Goal: Complete application form: Complete application form

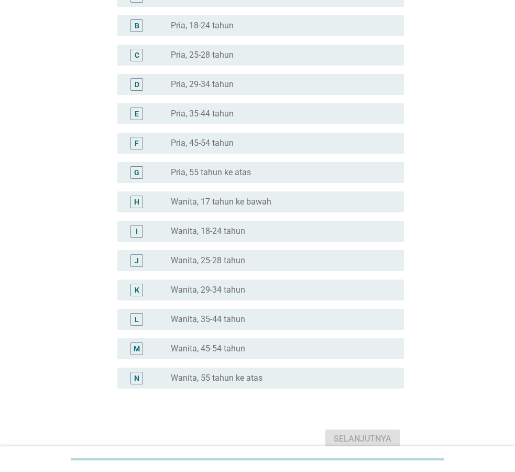
scroll to position [158, 0]
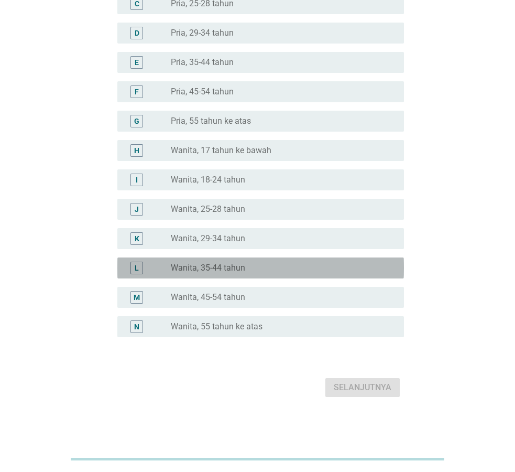
click at [215, 270] on label "Wanita, 35-44 tahun" at bounding box center [208, 268] width 74 height 10
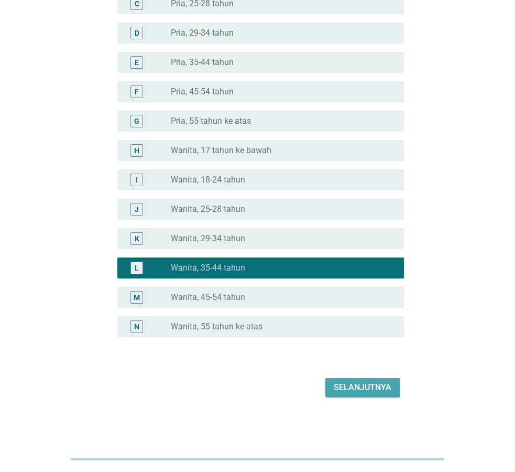
click at [352, 392] on div "Selanjutnya" at bounding box center [363, 387] width 58 height 13
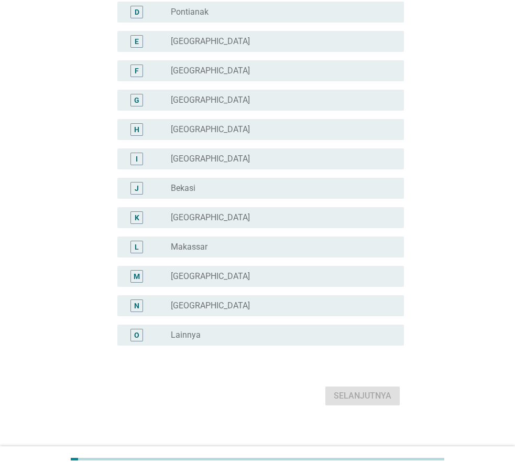
scroll to position [188, 0]
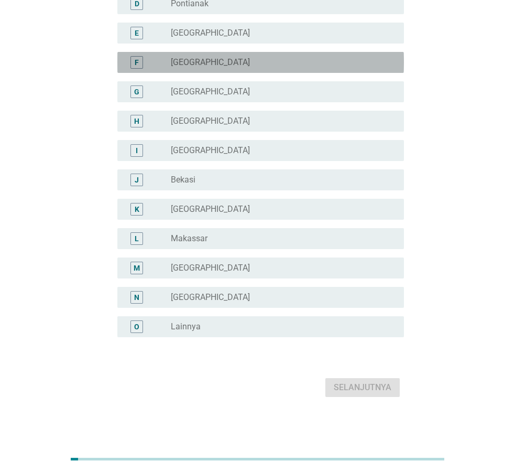
click at [181, 59] on label "[GEOGRAPHIC_DATA]" at bounding box center [210, 62] width 79 height 10
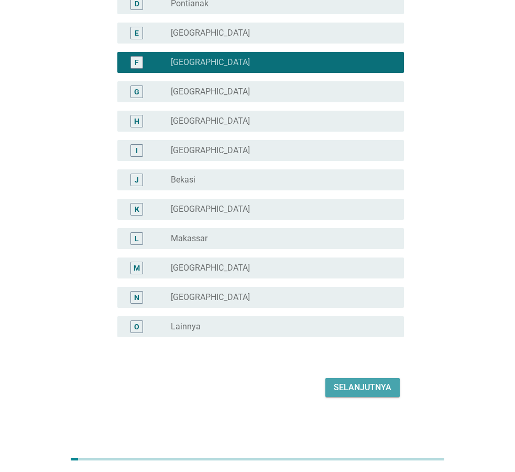
click at [359, 395] on button "Selanjutnya" at bounding box center [363, 387] width 74 height 19
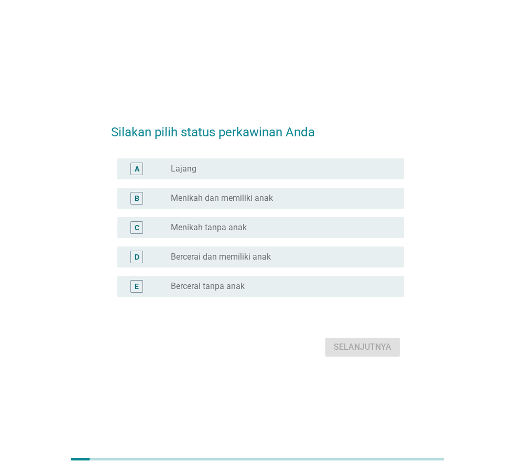
click at [225, 203] on label "Menikah dan memiliki anak" at bounding box center [222, 198] width 102 height 10
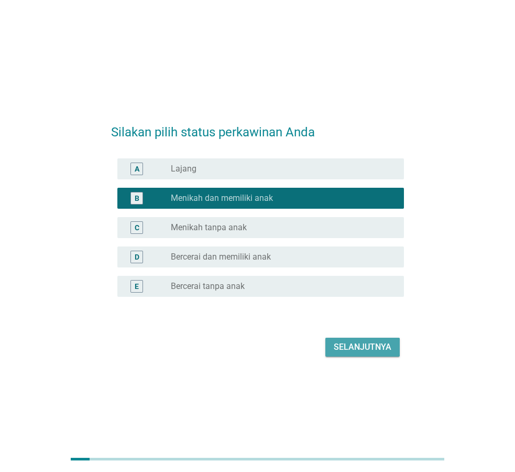
click at [345, 344] on div "Selanjutnya" at bounding box center [363, 347] width 58 height 13
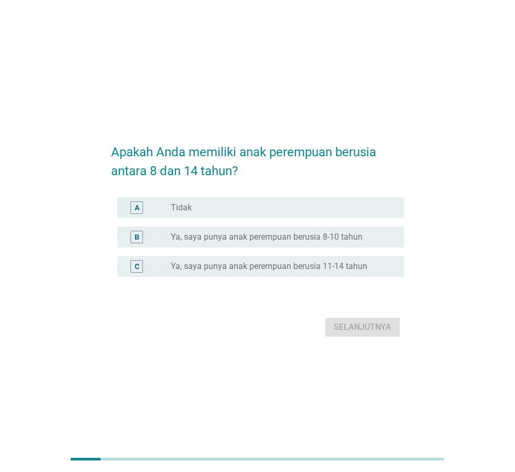
click at [197, 239] on label "Ya, saya punya anak perempuan berusia 8-10 tahun" at bounding box center [267, 237] width 192 height 10
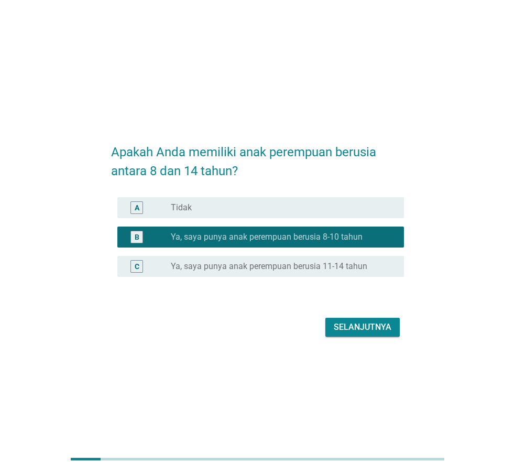
click at [371, 330] on div "Selanjutnya" at bounding box center [363, 327] width 58 height 13
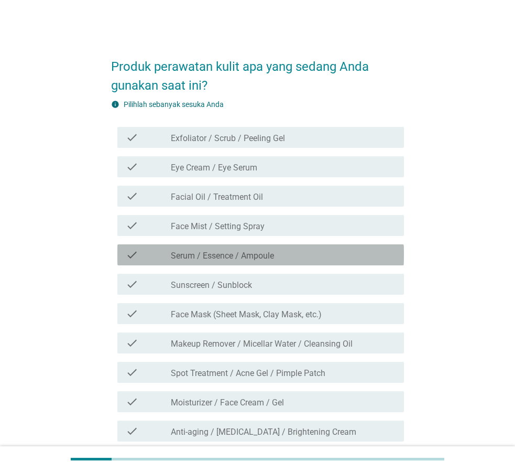
drag, startPoint x: 239, startPoint y: 256, endPoint x: 240, endPoint y: 247, distance: 8.5
click at [239, 253] on label "Serum / Essence / Ampoule" at bounding box center [222, 256] width 103 height 10
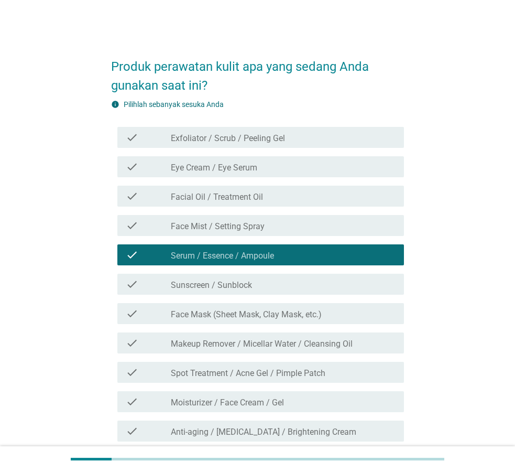
click at [232, 289] on label "Sunscreen / Sunblock" at bounding box center [211, 285] width 81 height 10
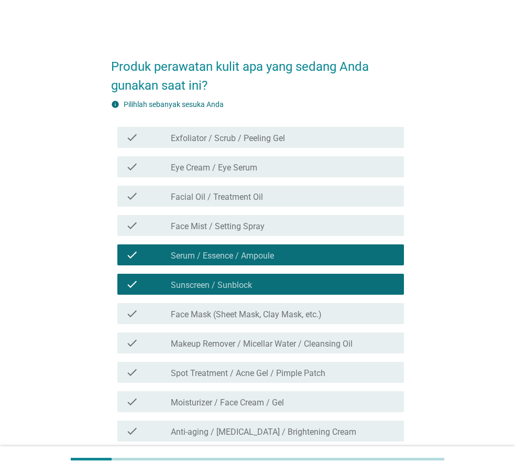
drag, startPoint x: 238, startPoint y: 318, endPoint x: 257, endPoint y: 333, distance: 24.6
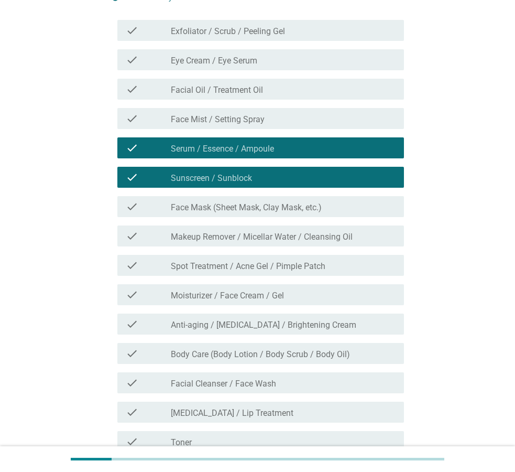
click at [256, 276] on div "check check_box_outline_blank Spot Treatment / Acne Gel / Pimple Patch" at bounding box center [257, 265] width 293 height 29
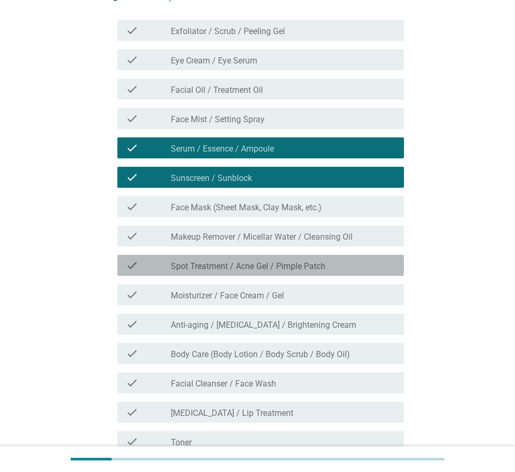
click at [247, 275] on div "check check_box_outline_blank Spot Treatment / Acne Gel / Pimple Patch" at bounding box center [260, 265] width 287 height 21
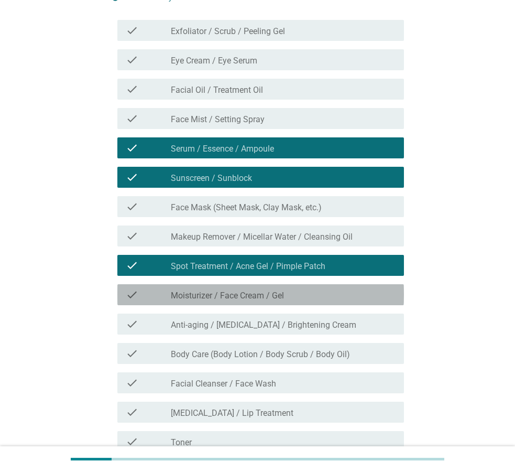
click at [273, 295] on label "Moisturizer / Face Cream / Gel" at bounding box center [227, 295] width 113 height 10
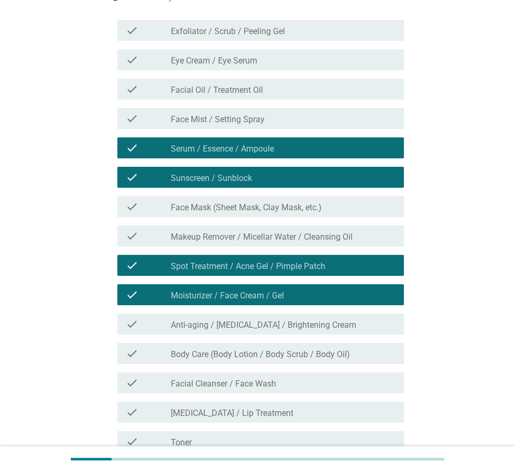
click at [305, 328] on label "Anti-aging / [MEDICAL_DATA] / Brightening Cream" at bounding box center [264, 325] width 186 height 10
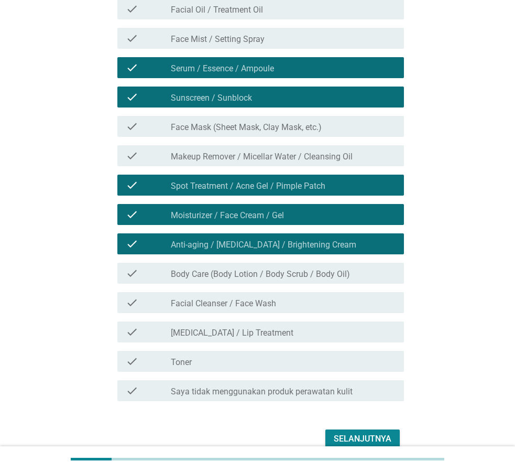
scroll to position [214, 0]
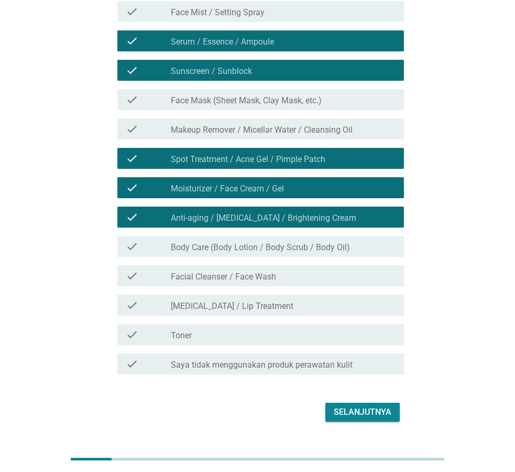
click at [256, 278] on label "Facial Cleanser / Face Wash" at bounding box center [223, 277] width 105 height 10
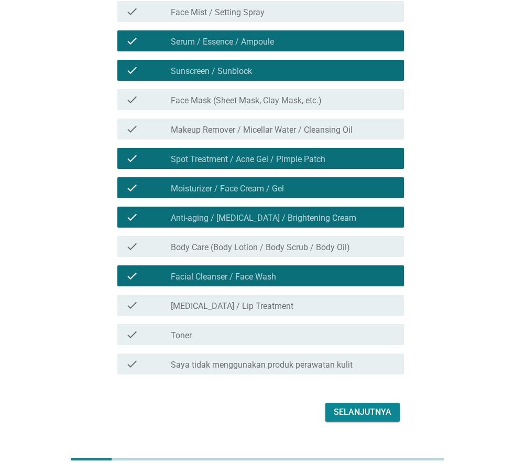
click at [288, 251] on label "Body Care (Body Lotion / Body Scrub / Body Oil)" at bounding box center [260, 247] width 179 height 10
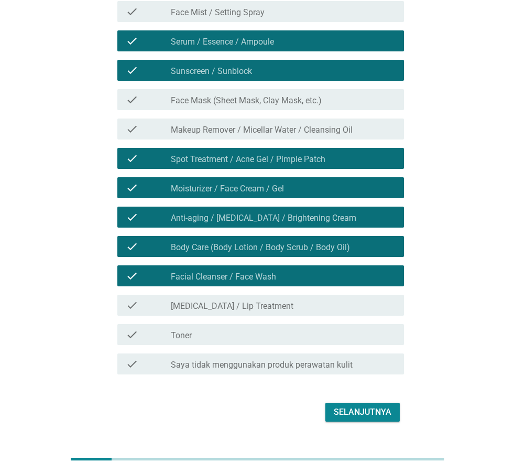
click at [372, 411] on div "Selanjutnya" at bounding box center [363, 412] width 58 height 13
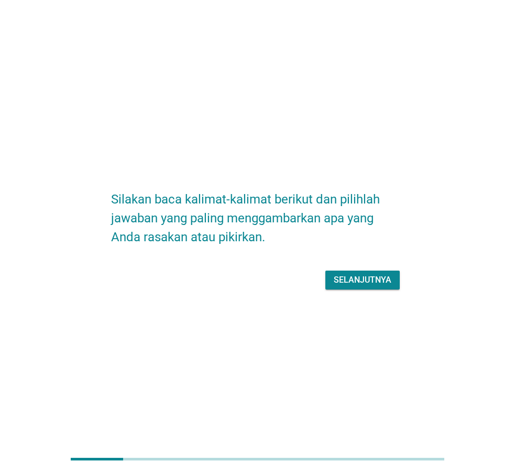
click at [390, 288] on button "Selanjutnya" at bounding box center [363, 280] width 74 height 19
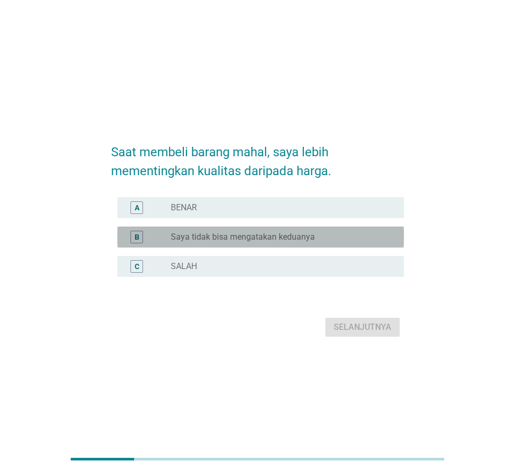
click at [252, 245] on div "B radio_button_unchecked Saya tidak bisa mengatakan keduanya" at bounding box center [260, 237] width 287 height 21
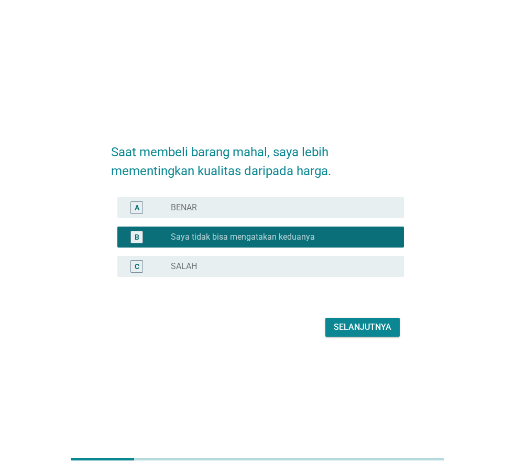
click at [351, 338] on div "Selanjutnya" at bounding box center [257, 327] width 293 height 25
click at [357, 329] on div "Selanjutnya" at bounding box center [363, 327] width 58 height 13
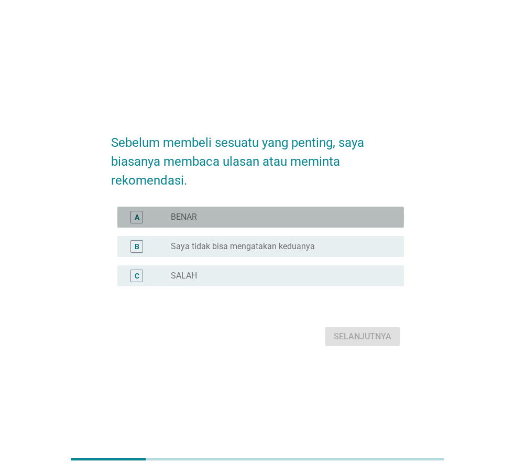
drag, startPoint x: 225, startPoint y: 215, endPoint x: 228, endPoint y: 225, distance: 9.9
click at [225, 219] on div "radio_button_unchecked BENAR" at bounding box center [279, 217] width 217 height 10
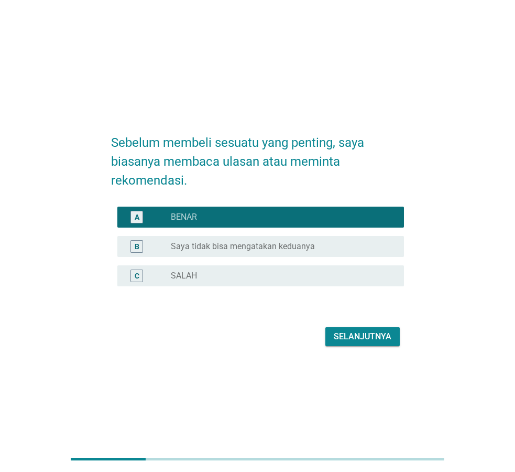
click at [344, 331] on div "Selanjutnya" at bounding box center [363, 336] width 58 height 13
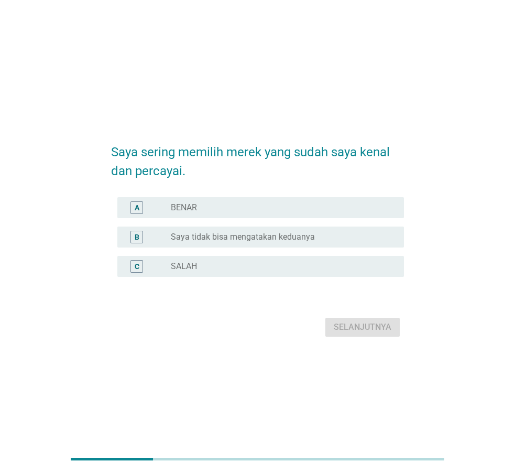
drag, startPoint x: 197, startPoint y: 238, endPoint x: 201, endPoint y: 241, distance: 5.7
click at [197, 240] on label "Saya tidak bisa mengatakan keduanya" at bounding box center [243, 237] width 144 height 10
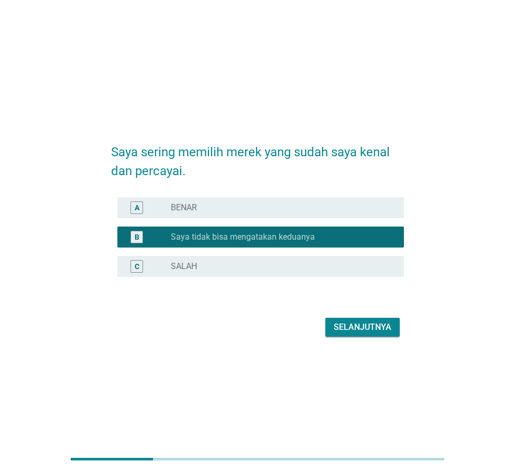
click at [369, 339] on div "Selanjutnya" at bounding box center [257, 327] width 293 height 25
click at [369, 327] on div "Selanjutnya" at bounding box center [363, 327] width 58 height 13
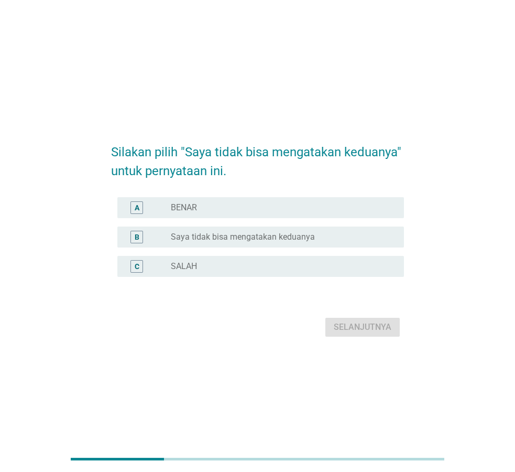
click at [318, 235] on div "radio_button_unchecked Saya tidak bisa mengatakan keduanya" at bounding box center [279, 237] width 217 height 10
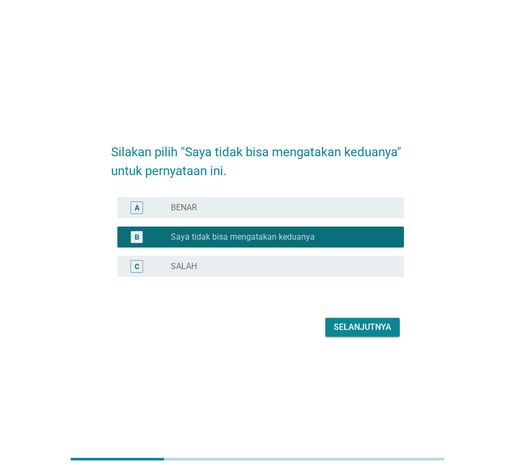
click at [395, 327] on button "Selanjutnya" at bounding box center [363, 327] width 74 height 19
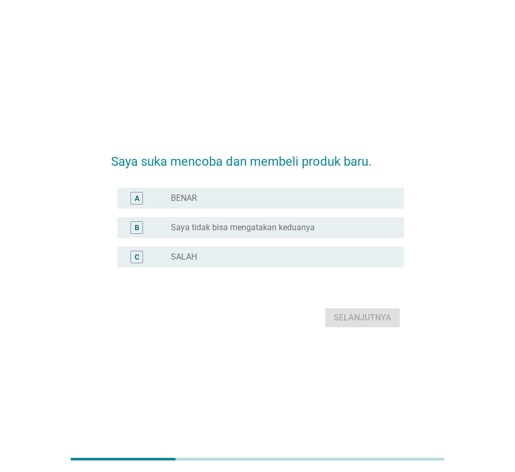
click at [279, 225] on label "Saya tidak bisa mengatakan keduanya" at bounding box center [243, 227] width 144 height 10
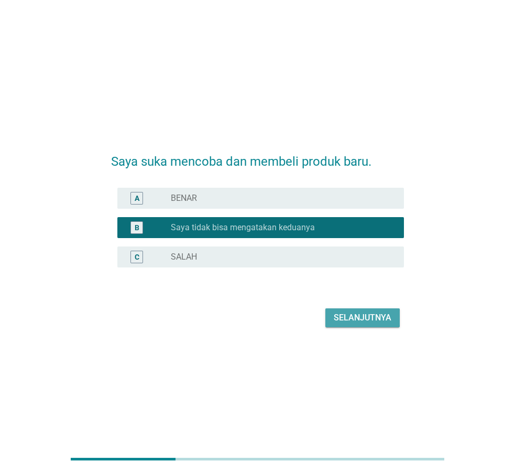
click at [349, 325] on button "Selanjutnya" at bounding box center [363, 317] width 74 height 19
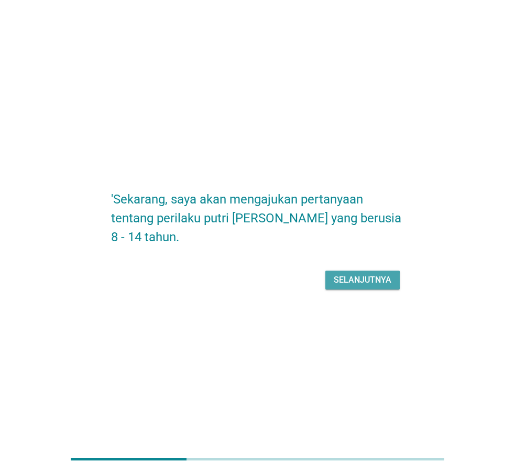
click at [362, 286] on button "Selanjutnya" at bounding box center [363, 280] width 74 height 19
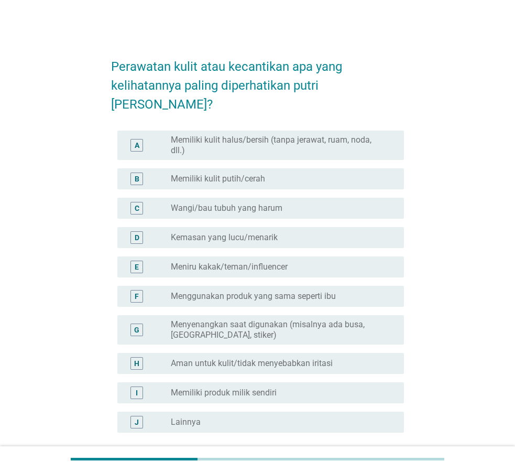
click at [329, 135] on label "Memiliki kulit halus/bersih (tanpa jerawat, ruam, noda, dll.)" at bounding box center [279, 145] width 217 height 21
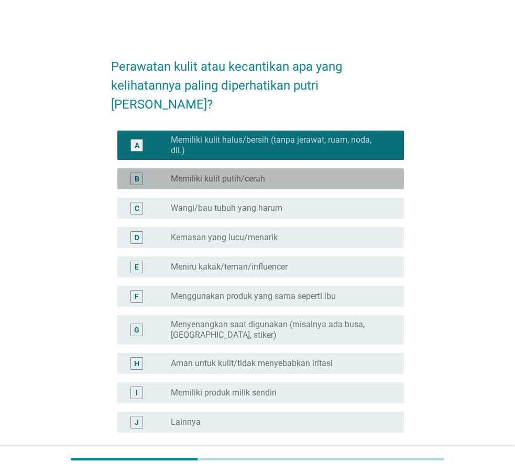
click at [282, 174] on div "radio_button_unchecked Memiliki kulit putih/cerah" at bounding box center [279, 179] width 217 height 10
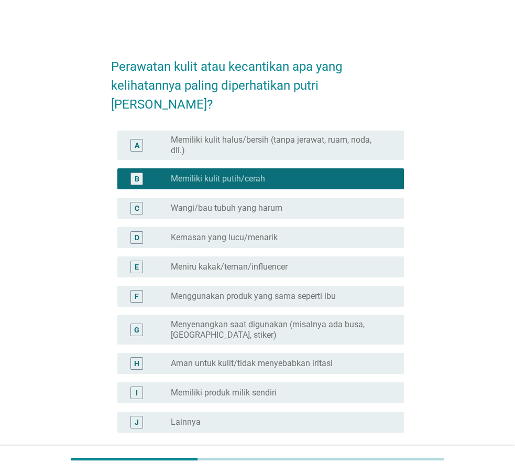
click at [251, 232] on label "Kemasan yang lucu/menarik" at bounding box center [224, 237] width 107 height 10
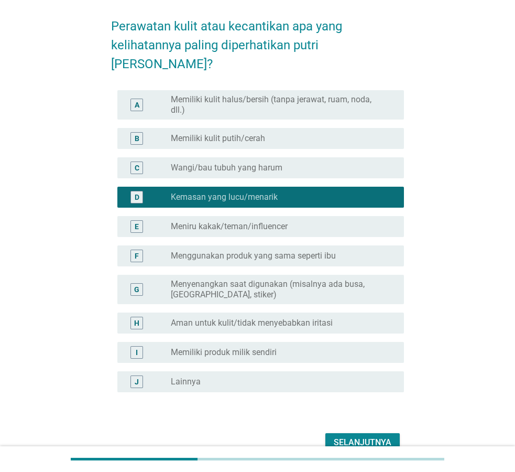
scroll to position [68, 0]
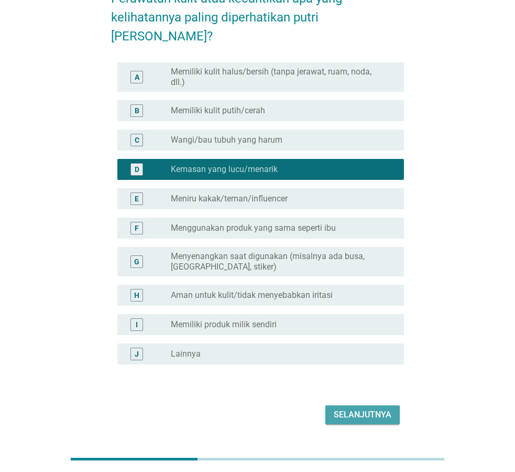
click at [386, 408] on div "Selanjutnya" at bounding box center [363, 414] width 58 height 13
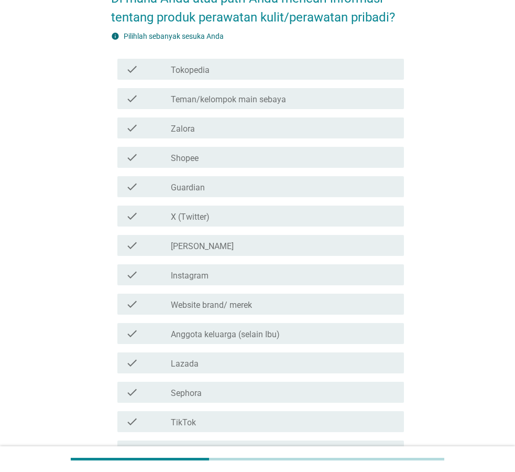
scroll to position [0, 0]
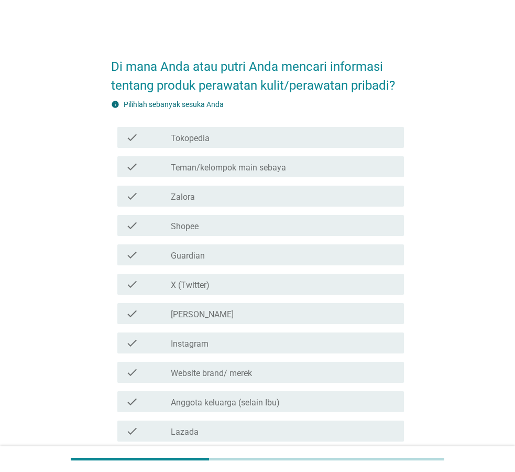
click at [192, 230] on label "Shopee" at bounding box center [185, 226] width 28 height 10
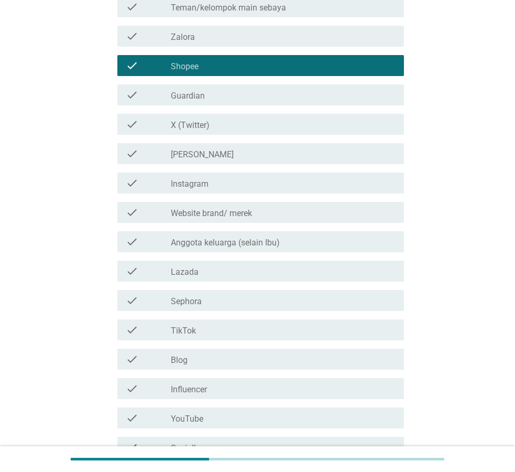
scroll to position [160, 0]
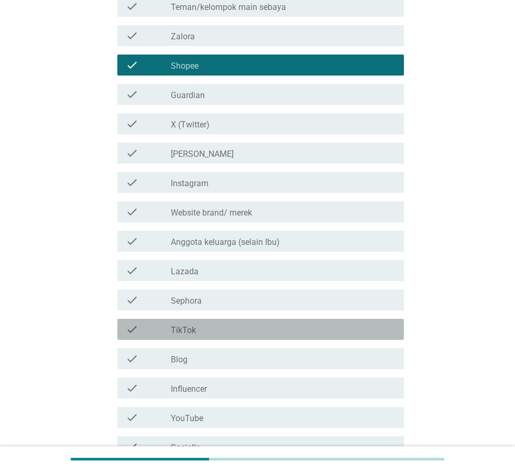
click at [200, 337] on div "check check_box_outline_blank TikTok" at bounding box center [260, 329] width 287 height 21
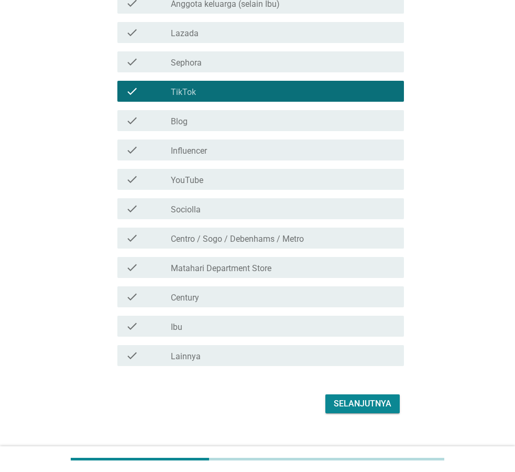
scroll to position [415, 0]
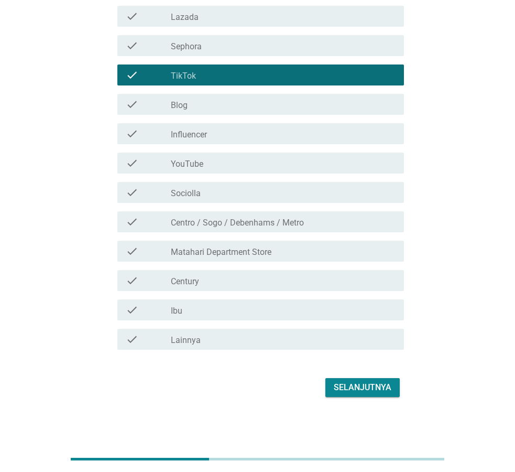
click at [341, 386] on div "Selanjutnya" at bounding box center [363, 387] width 58 height 13
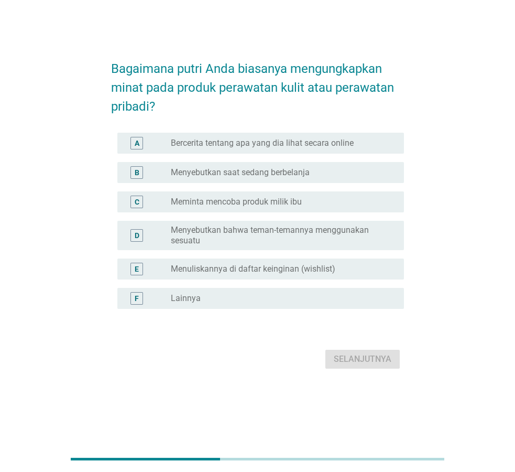
scroll to position [0, 0]
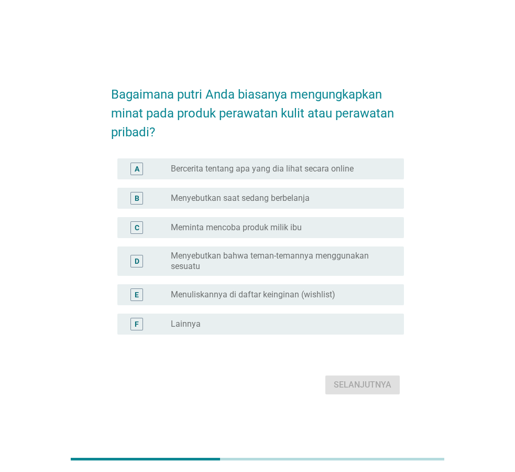
drag, startPoint x: 320, startPoint y: 171, endPoint x: 325, endPoint y: 176, distance: 7.1
click at [320, 171] on label "Bercerita tentang apa yang dia lihat secara online" at bounding box center [262, 169] width 183 height 10
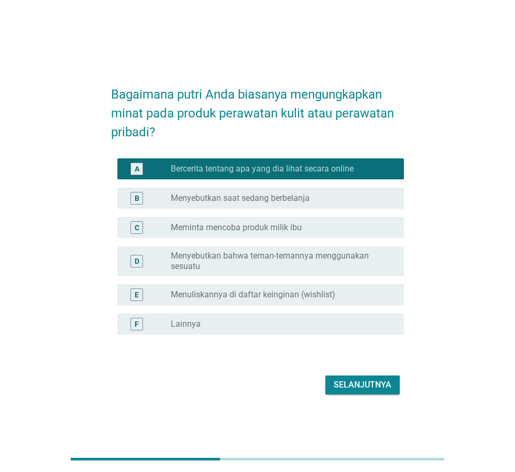
click at [378, 388] on div "Selanjutnya" at bounding box center [363, 385] width 58 height 13
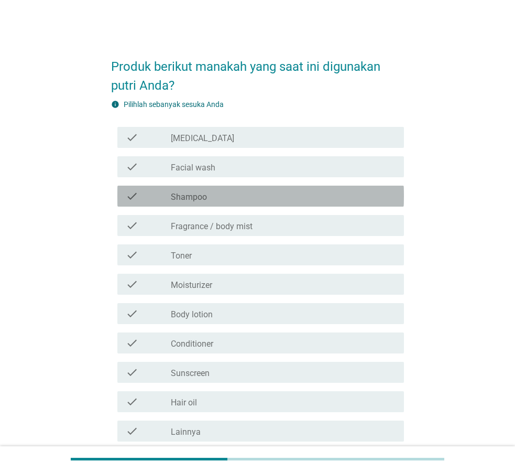
click at [218, 200] on div "check_box_outline_blank Shampoo" at bounding box center [283, 196] width 225 height 13
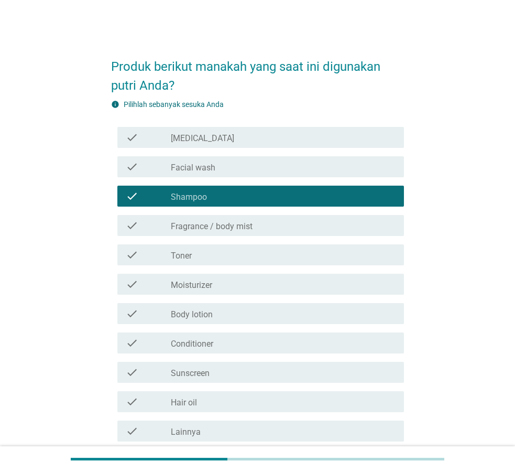
click at [213, 170] on label "Facial wash" at bounding box center [193, 168] width 45 height 10
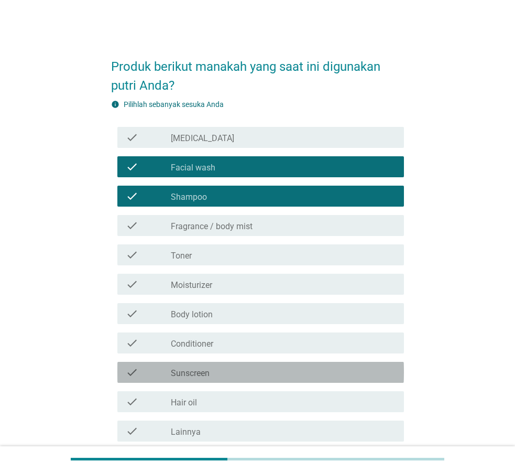
click at [229, 372] on div "check_box_outline_blank Sunscreen" at bounding box center [283, 372] width 225 height 13
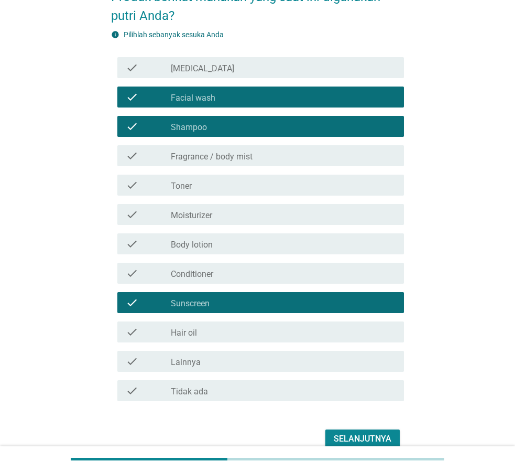
scroll to position [107, 0]
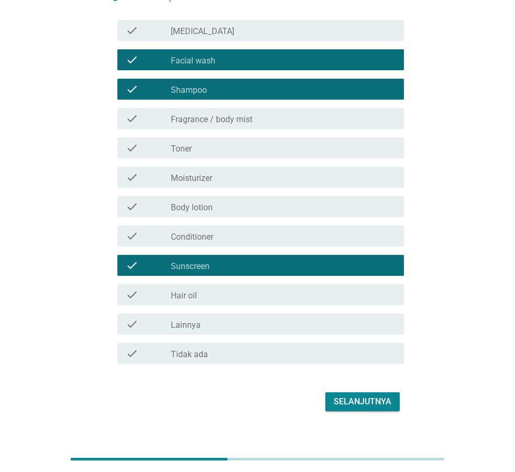
click at [219, 298] on div "check_box_outline_blank Hair oil" at bounding box center [283, 294] width 225 height 13
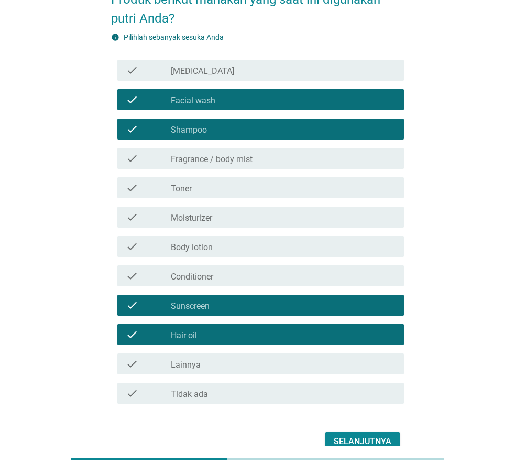
scroll to position [53, 0]
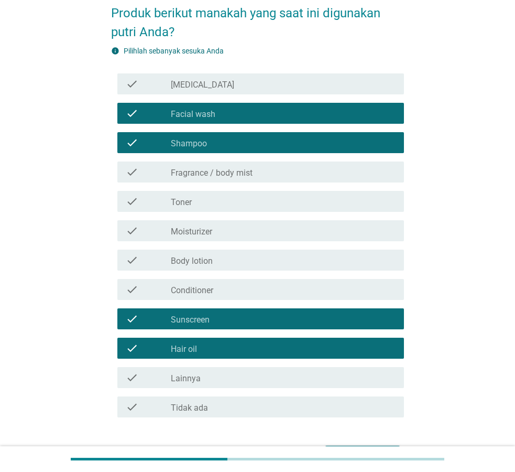
click at [249, 170] on label "Fragrance / body mist" at bounding box center [212, 173] width 82 height 10
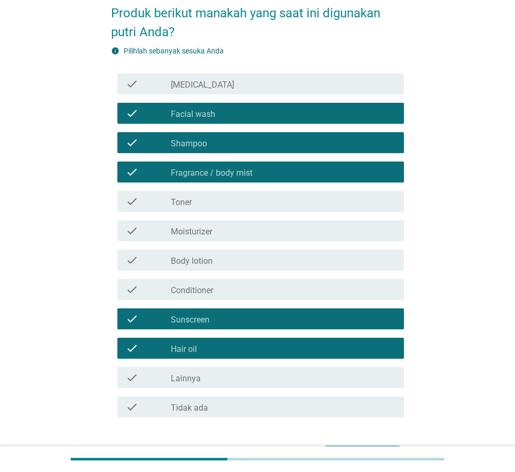
scroll to position [121, 0]
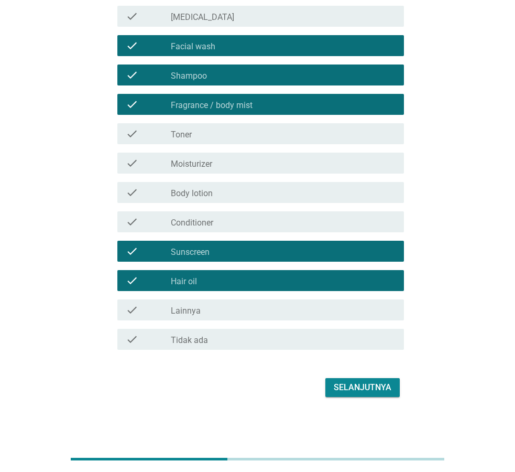
click at [381, 387] on div "Selanjutnya" at bounding box center [363, 387] width 58 height 13
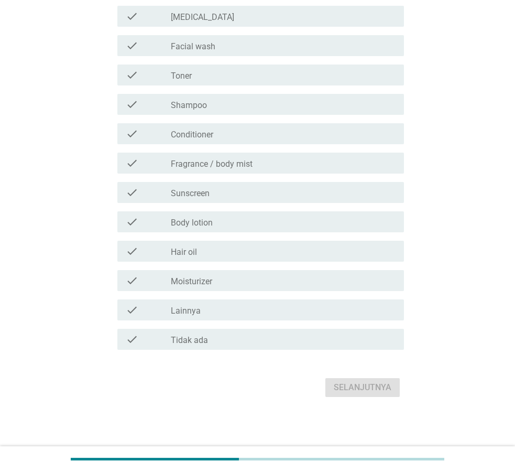
scroll to position [0, 0]
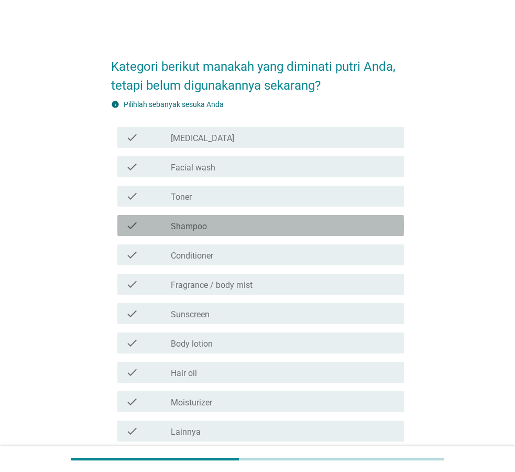
click at [210, 225] on div "check_box_outline_blank Shampoo" at bounding box center [283, 225] width 225 height 13
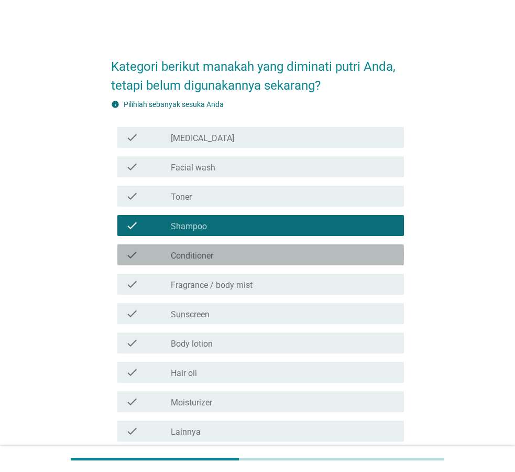
click at [221, 254] on div "check_box_outline_blank Conditioner" at bounding box center [283, 255] width 225 height 13
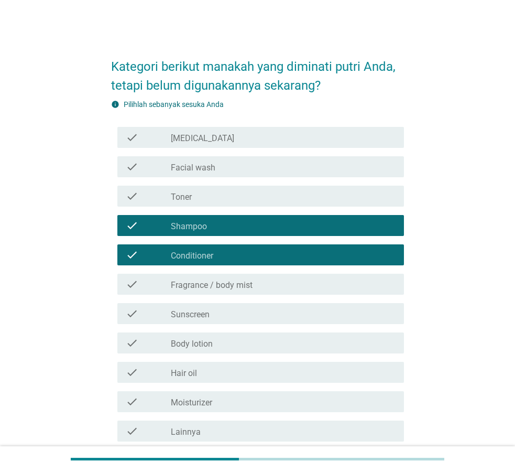
click at [228, 276] on div "check check_box_outline_blank Fragrance / body mist" at bounding box center [260, 284] width 287 height 21
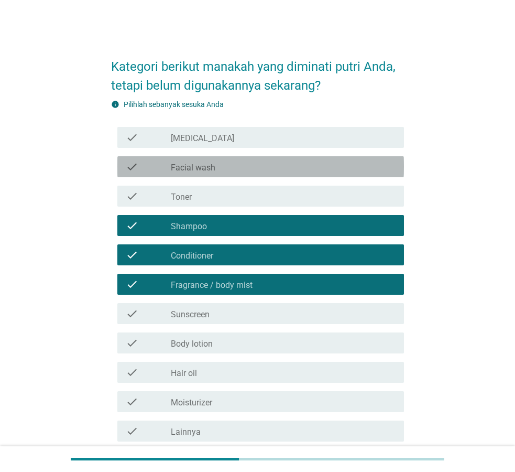
click at [216, 173] on div "check check_box_outline_blank Facial wash" at bounding box center [260, 166] width 287 height 21
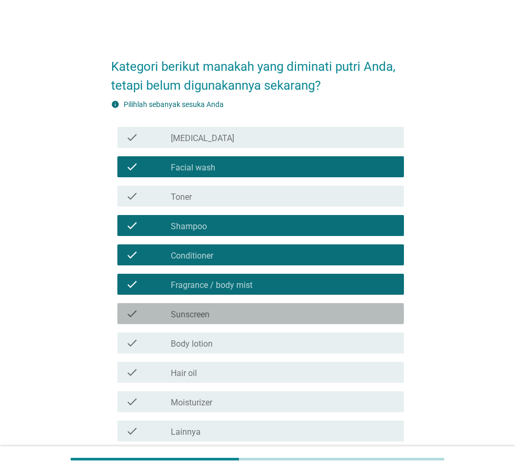
click at [230, 316] on div "check_box_outline_blank Sunscreen" at bounding box center [283, 313] width 225 height 13
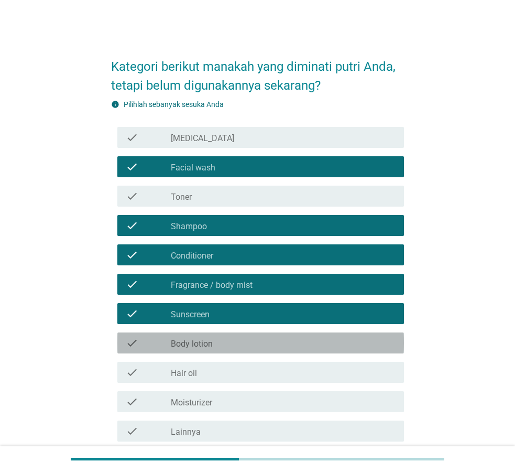
click at [230, 351] on div "check check_box_outline_blank Body lotion" at bounding box center [260, 342] width 287 height 21
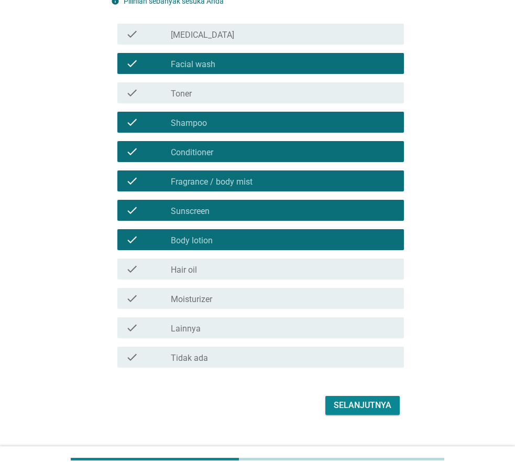
scroll to position [107, 0]
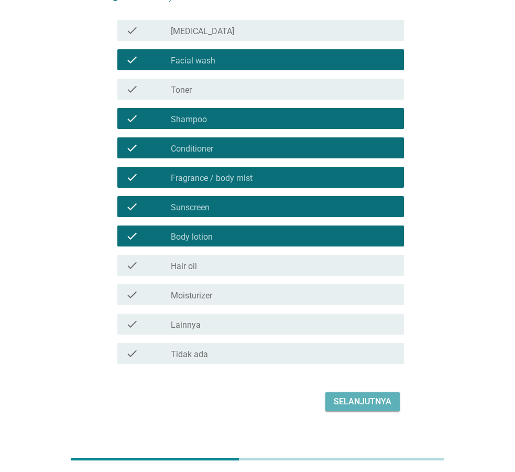
click at [352, 406] on div "Selanjutnya" at bounding box center [363, 401] width 58 height 13
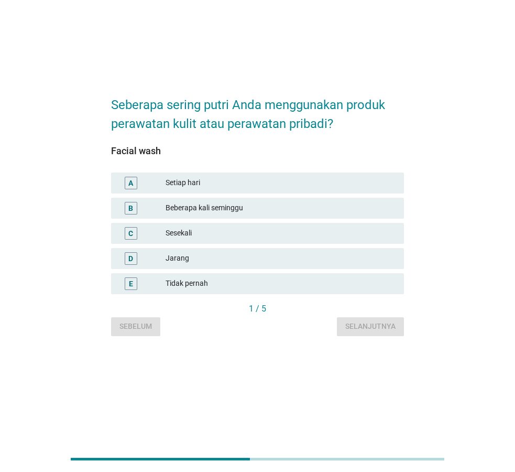
scroll to position [0, 0]
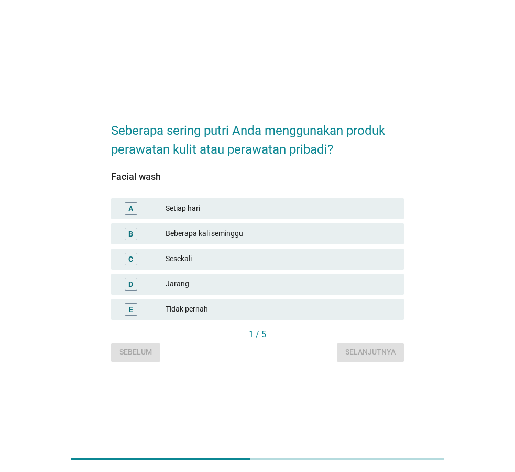
click at [233, 206] on div "Setiap hari" at bounding box center [281, 208] width 230 height 13
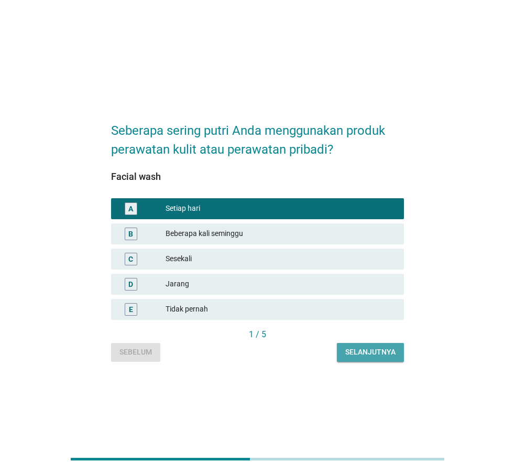
click at [364, 356] on div "Selanjutnya" at bounding box center [371, 352] width 50 height 11
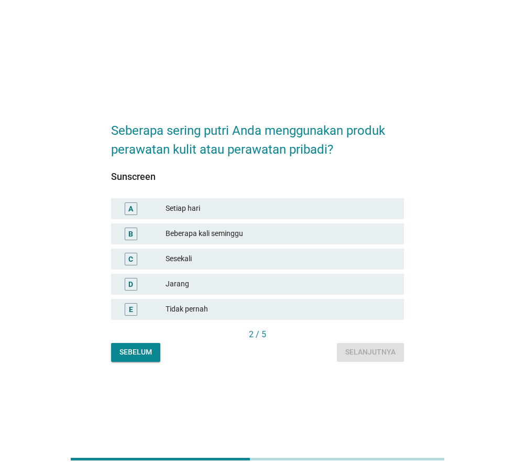
click at [226, 212] on div "Setiap hari" at bounding box center [281, 208] width 230 height 13
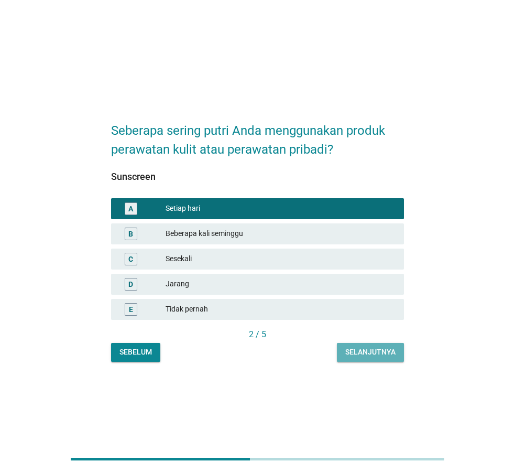
click at [354, 349] on div "Selanjutnya" at bounding box center [371, 352] width 50 height 11
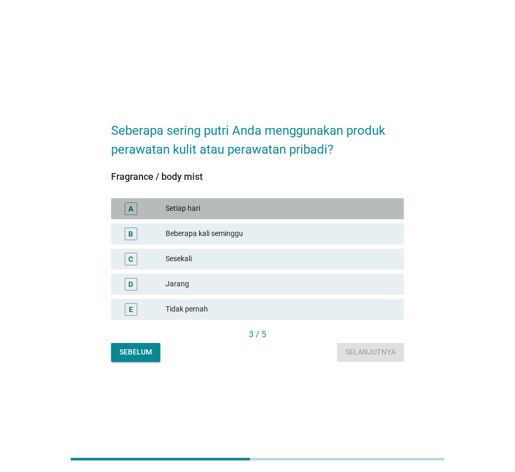
click at [199, 211] on div "Setiap hari" at bounding box center [281, 208] width 230 height 13
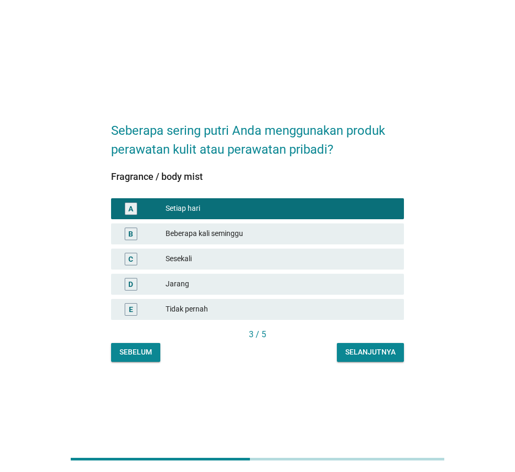
click at [374, 351] on div "Selanjutnya" at bounding box center [371, 352] width 50 height 11
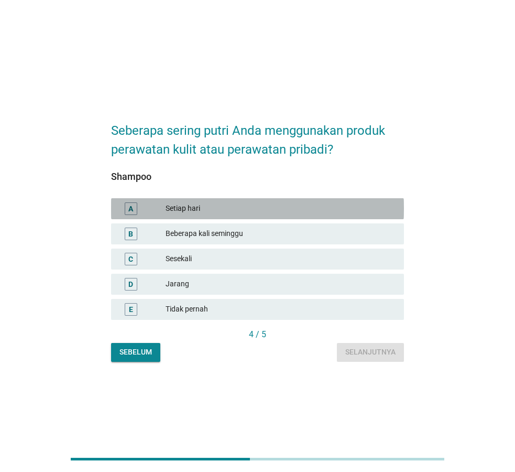
click at [221, 208] on div "Setiap hari" at bounding box center [281, 208] width 230 height 13
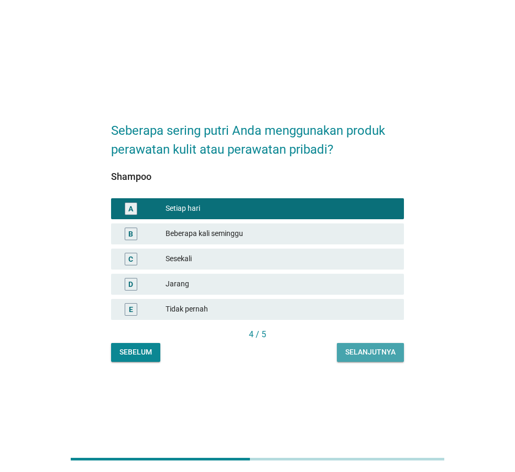
click at [351, 354] on div "Selanjutnya" at bounding box center [371, 352] width 50 height 11
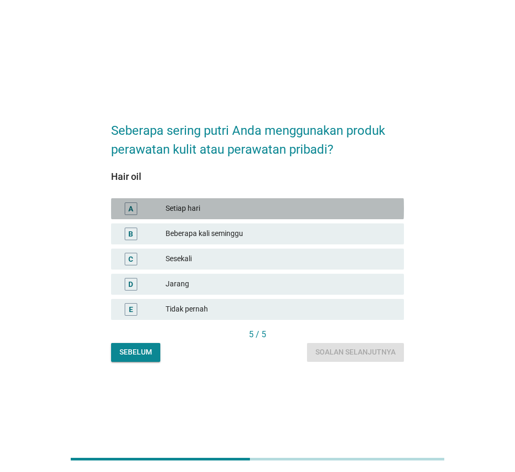
click at [223, 210] on div "Setiap hari" at bounding box center [281, 208] width 230 height 13
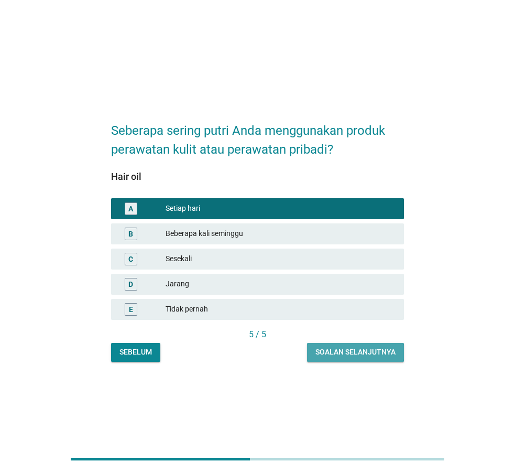
click at [371, 354] on div "Soalan selanjutnya" at bounding box center [356, 352] width 80 height 11
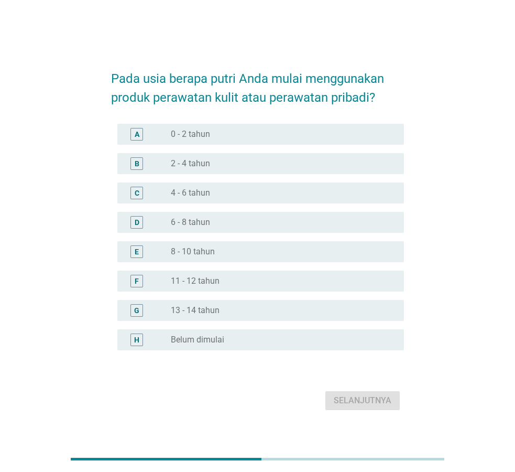
click at [193, 189] on label "4 - 6 tahun" at bounding box center [190, 193] width 39 height 10
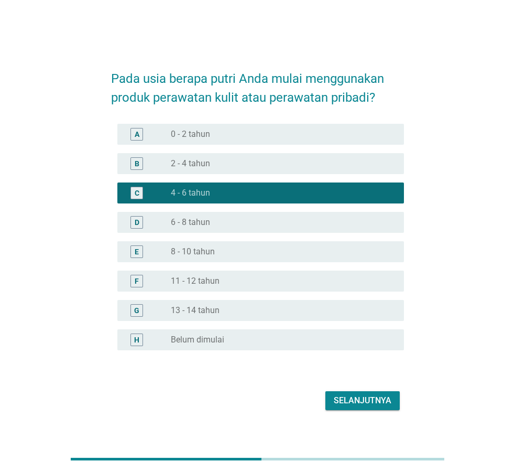
click at [371, 401] on div "Selanjutnya" at bounding box center [363, 400] width 58 height 13
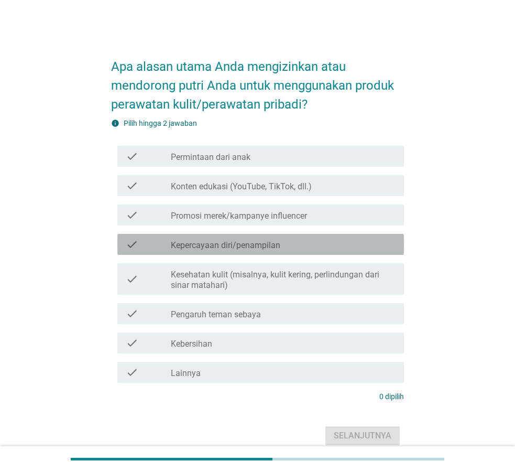
drag, startPoint x: 258, startPoint y: 239, endPoint x: 258, endPoint y: 277, distance: 38.3
click at [258, 240] on div "check_box_outline_blank Kepercayaan diri/penampilan" at bounding box center [283, 244] width 225 height 13
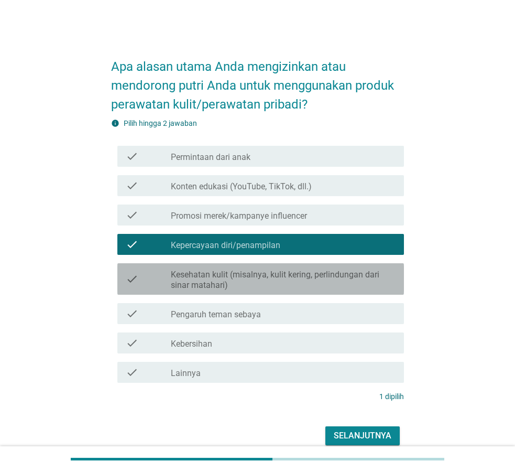
drag, startPoint x: 255, startPoint y: 269, endPoint x: 264, endPoint y: 274, distance: 10.3
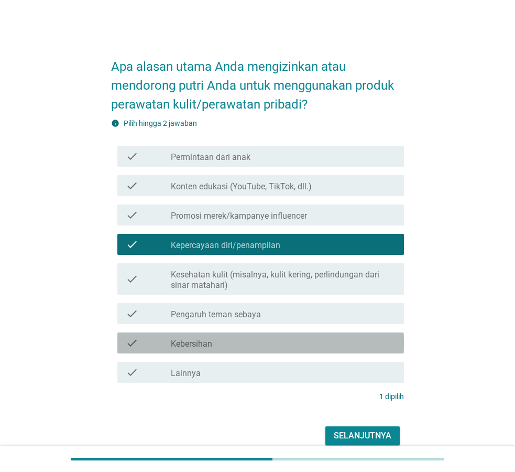
click at [203, 344] on label "Kebersihan" at bounding box center [191, 344] width 41 height 10
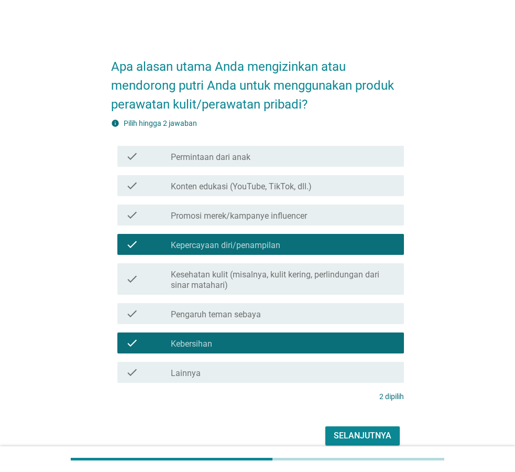
click at [351, 423] on form "Apa alasan utama Anda mengizinkan atau mendorong putri Anda untuk menggunakan p…" at bounding box center [257, 248] width 293 height 402
click at [353, 434] on div "Selanjutnya" at bounding box center [363, 435] width 58 height 13
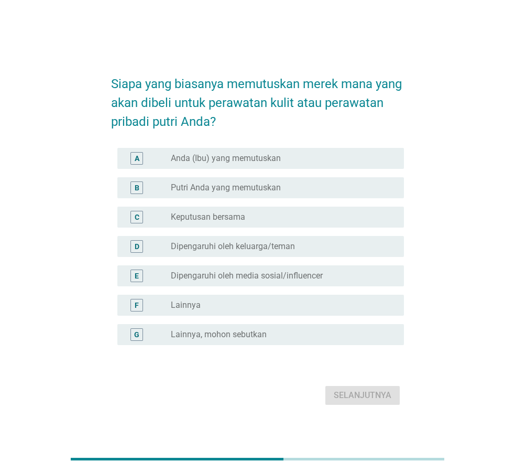
click at [262, 161] on label "Anda (Ibu) yang memutuskan" at bounding box center [226, 158] width 110 height 10
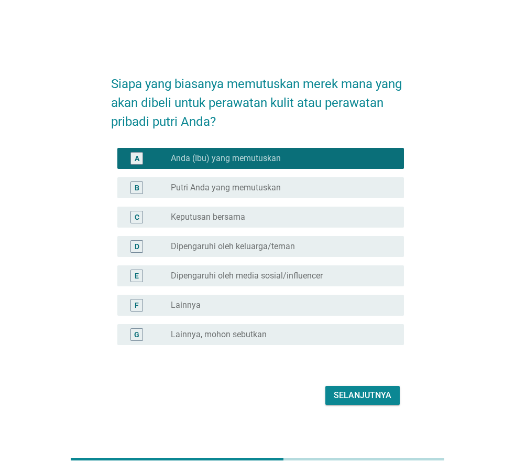
click at [237, 212] on label "Keputusan bersama" at bounding box center [208, 217] width 74 height 10
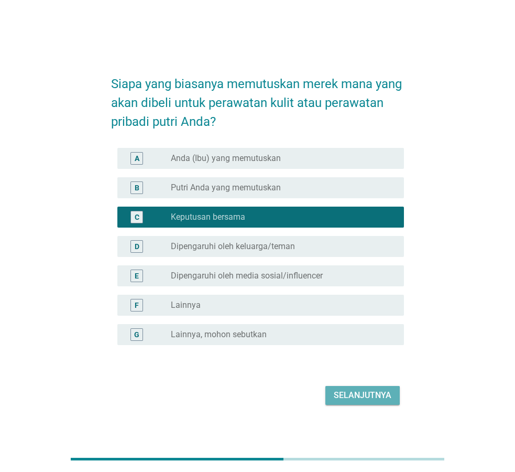
click at [350, 399] on div "Selanjutnya" at bounding box center [363, 395] width 58 height 13
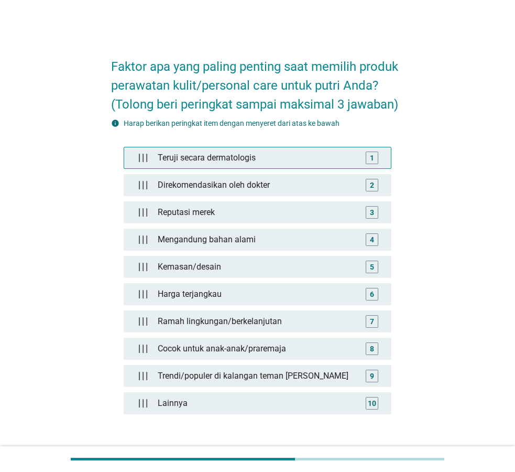
click at [266, 160] on div "Teruji secara dermatologis" at bounding box center [258, 157] width 209 height 21
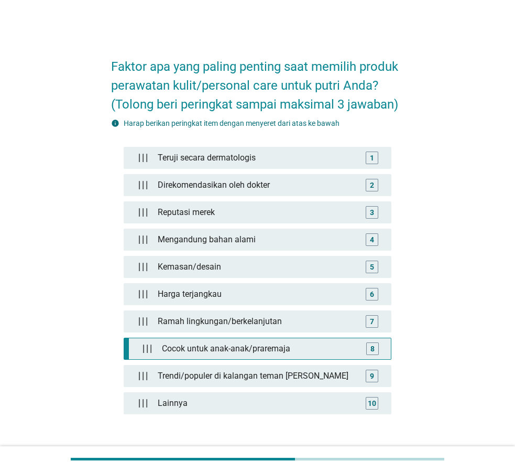
click at [303, 351] on div "Cocok untuk anak-anak/praremaja" at bounding box center [260, 348] width 204 height 21
drag, startPoint x: 373, startPoint y: 346, endPoint x: 382, endPoint y: 347, distance: 9.5
click at [373, 347] on div "8" at bounding box center [372, 348] width 4 height 11
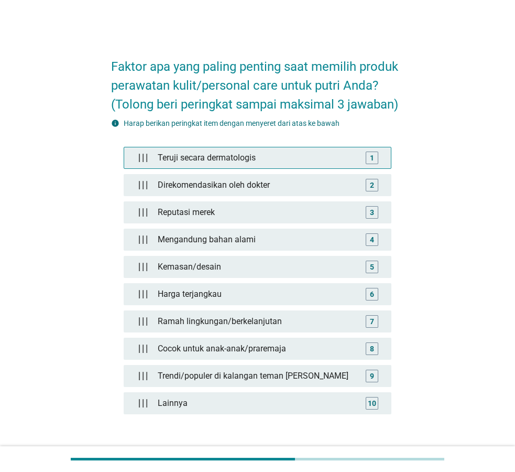
click at [189, 160] on div "Teruji secara dermatologis" at bounding box center [258, 157] width 209 height 21
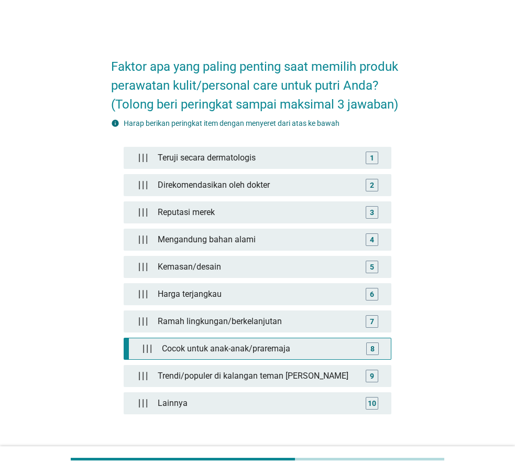
click at [232, 341] on div "Cocok untuk anak-anak/praremaja" at bounding box center [260, 348] width 204 height 21
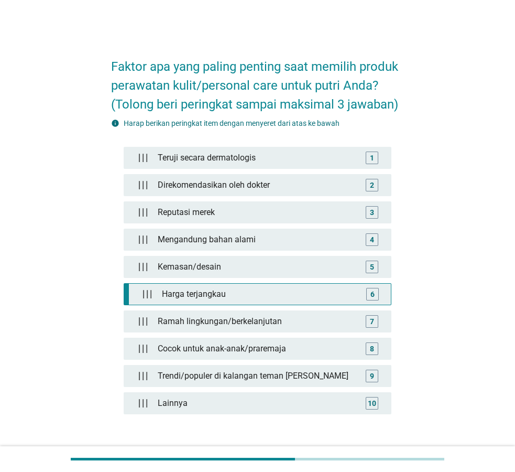
click at [208, 297] on div "Harga terjangkau" at bounding box center [260, 294] width 204 height 21
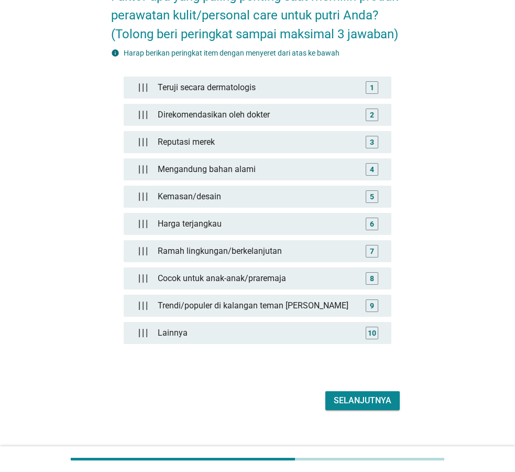
scroll to position [83, 0]
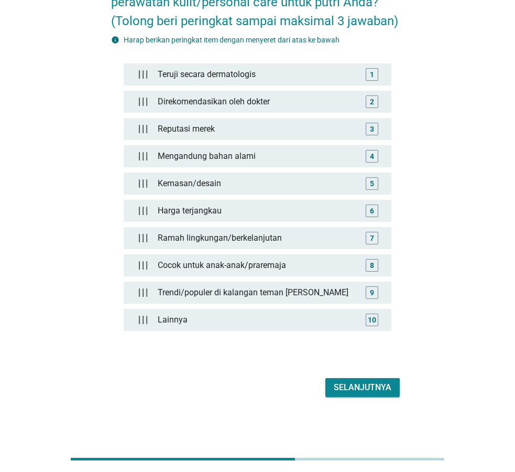
click at [372, 376] on div "Selanjutnya" at bounding box center [257, 387] width 293 height 25
click at [368, 381] on div "Selanjutnya" at bounding box center [363, 387] width 58 height 13
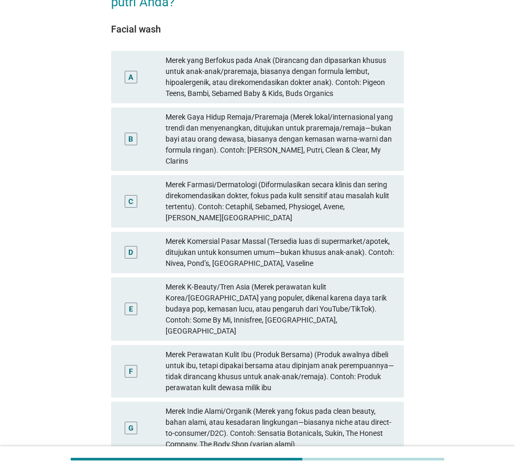
scroll to position [0, 0]
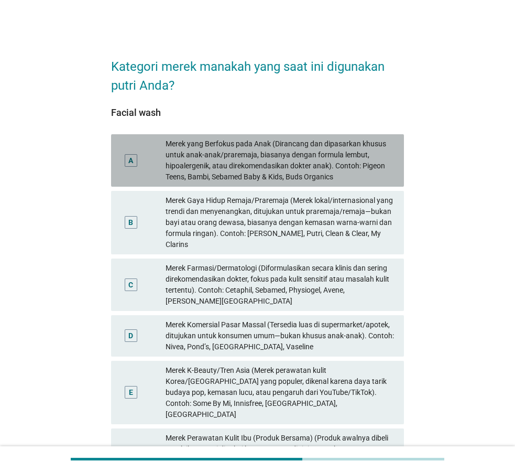
click at [339, 163] on div "Merek yang Berfokus pada Anak (Dirancang dan dipasarkan khusus untuk anak-anak/…" at bounding box center [281, 160] width 230 height 44
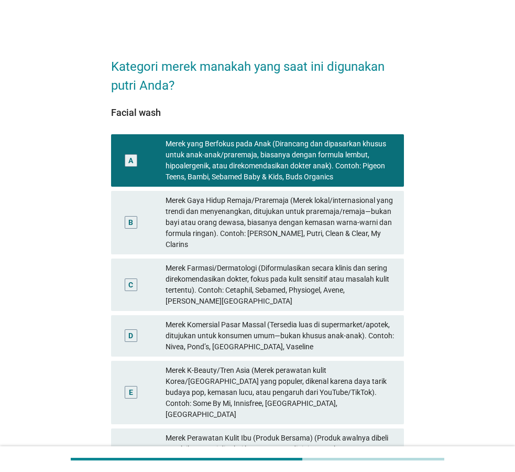
scroll to position [157, 0]
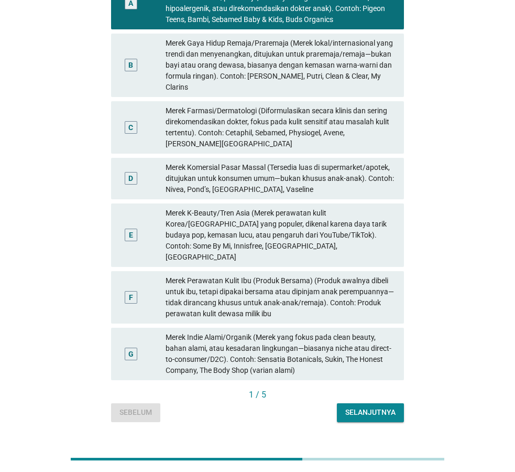
click at [373, 407] on div "Selanjutnya" at bounding box center [371, 412] width 50 height 11
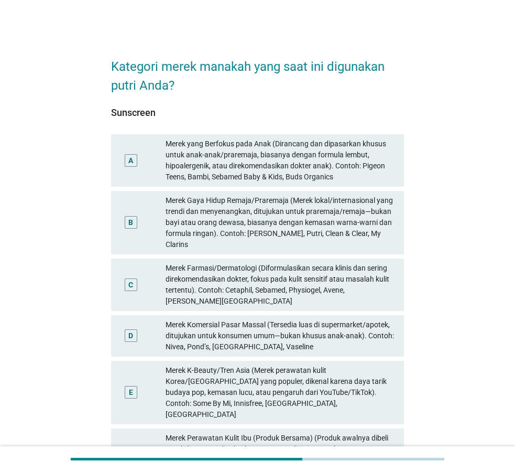
click at [255, 163] on div "Merek yang Berfokus pada Anak (Dirancang dan dipasarkan khusus untuk anak-anak/…" at bounding box center [281, 160] width 230 height 44
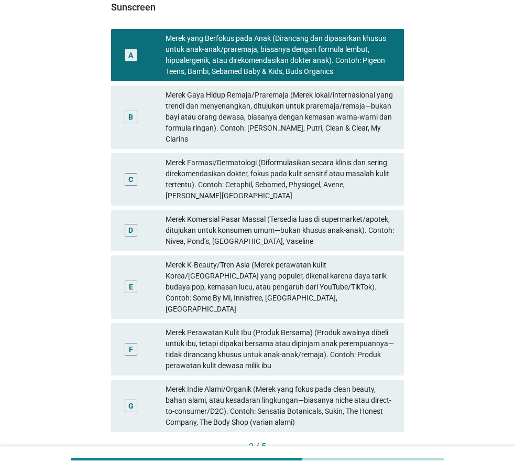
scroll to position [157, 0]
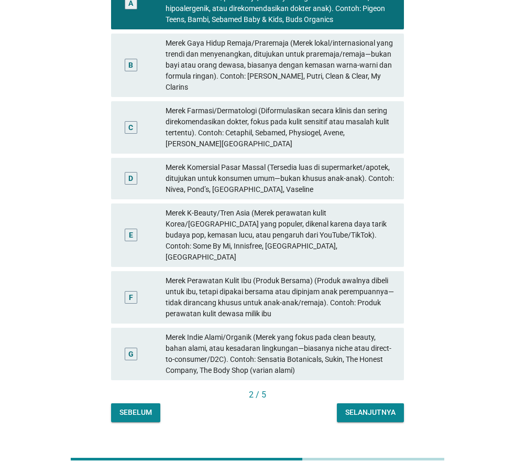
click at [354, 403] on button "Selanjutnya" at bounding box center [370, 412] width 67 height 19
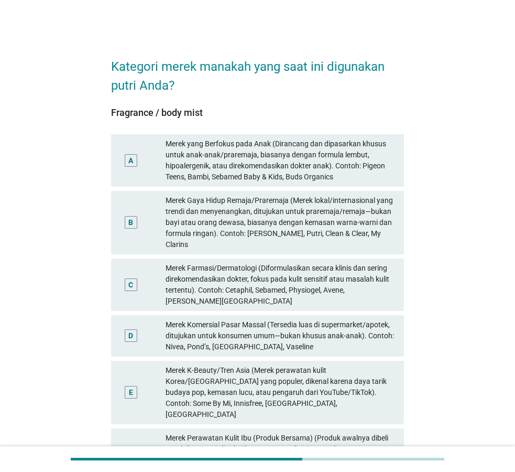
click at [238, 161] on div "Merek yang Berfokus pada Anak (Dirancang dan dipasarkan khusus untuk anak-anak/…" at bounding box center [281, 160] width 230 height 44
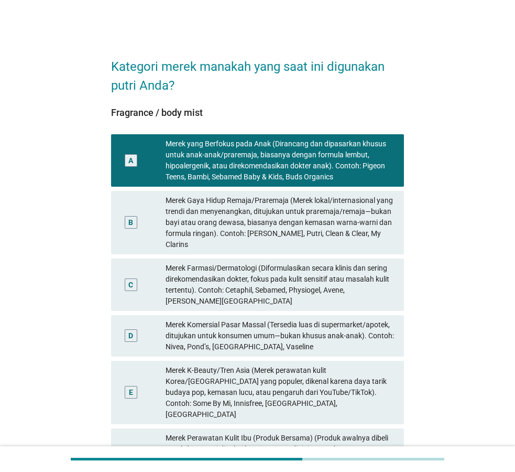
scroll to position [107, 0]
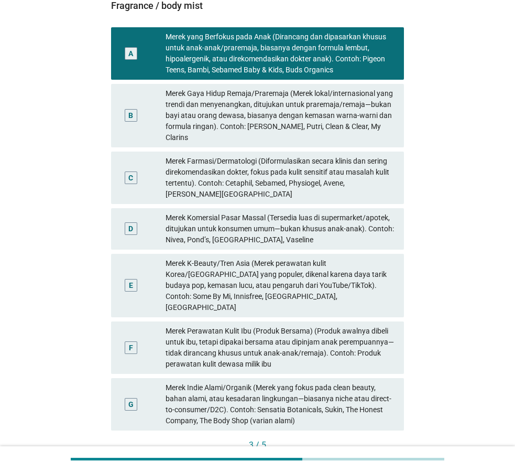
click at [378, 457] on div "Selanjutnya" at bounding box center [371, 462] width 50 height 11
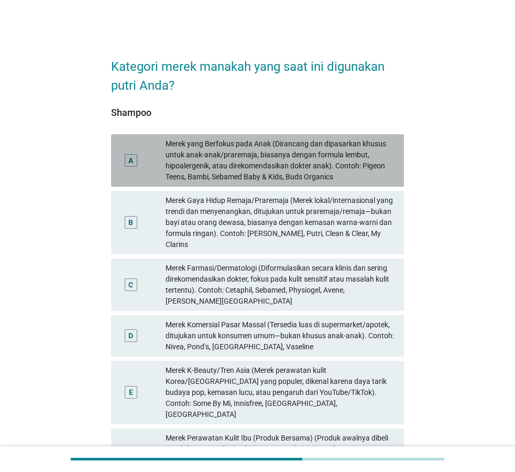
click at [289, 168] on div "Merek yang Berfokus pada Anak (Dirancang dan dipasarkan khusus untuk anak-anak/…" at bounding box center [281, 160] width 230 height 44
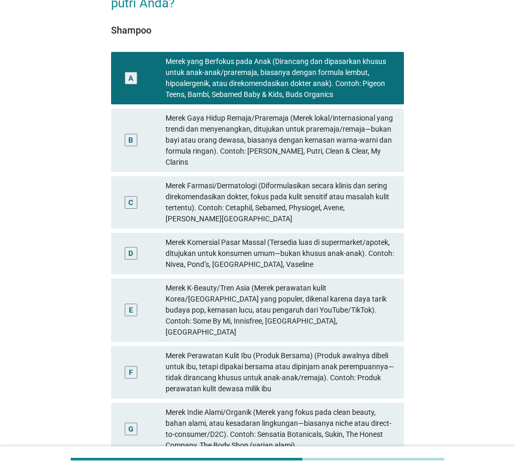
scroll to position [107, 0]
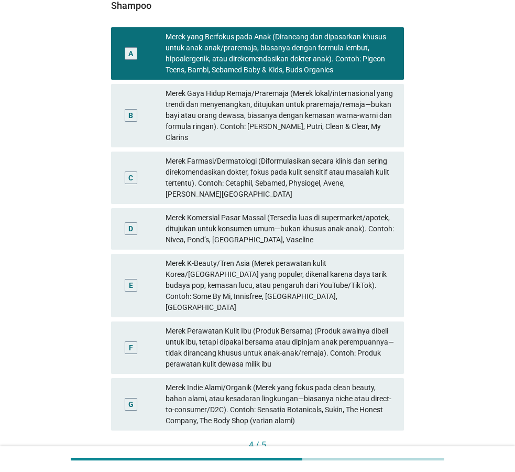
click at [361, 457] on div "Selanjutnya" at bounding box center [371, 462] width 50 height 11
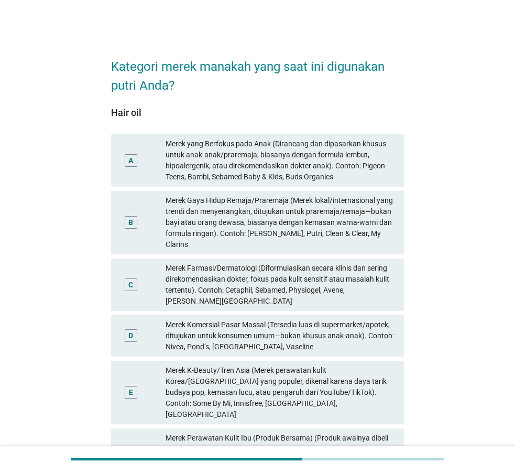
click at [236, 148] on div "Merek yang Berfokus pada Anak (Dirancang dan dipasarkan khusus untuk anak-anak/…" at bounding box center [281, 160] width 230 height 44
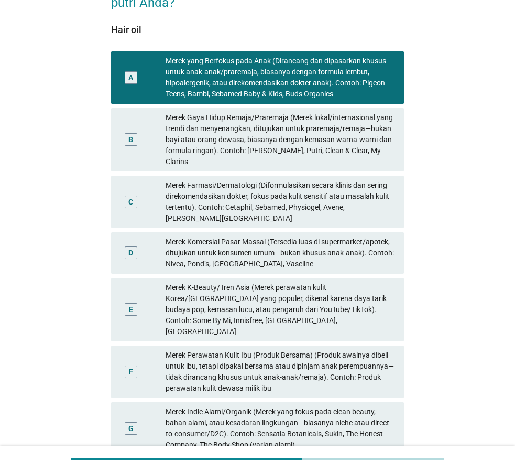
scroll to position [157, 0]
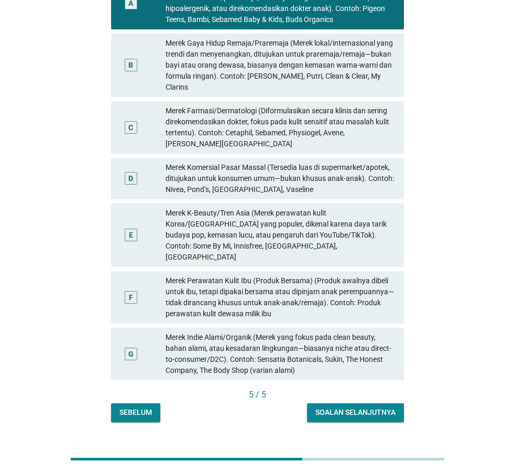
click at [367, 407] on div "Soalan selanjutnya" at bounding box center [356, 412] width 80 height 11
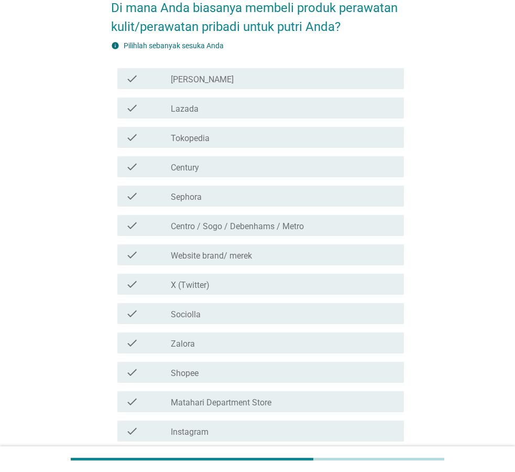
scroll to position [107, 0]
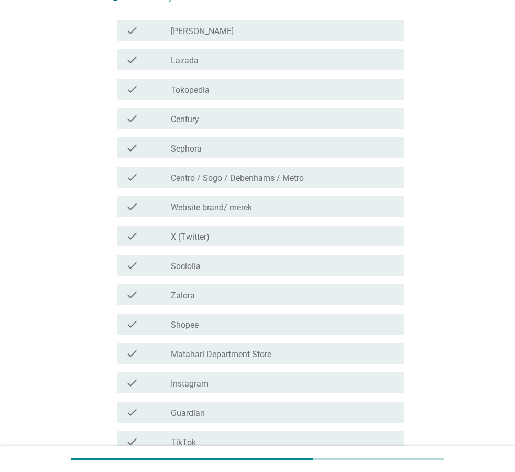
click at [208, 322] on div "check_box_outline_blank Shopee" at bounding box center [283, 324] width 225 height 13
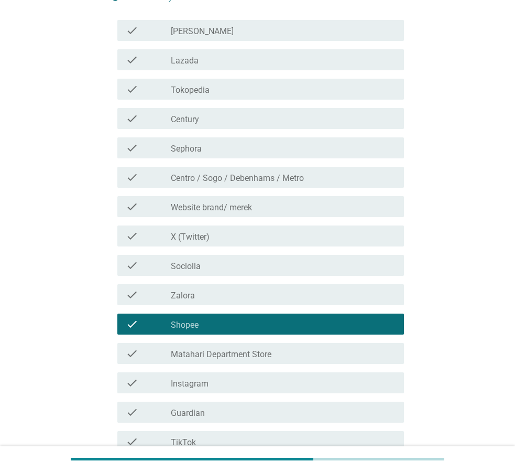
scroll to position [297, 0]
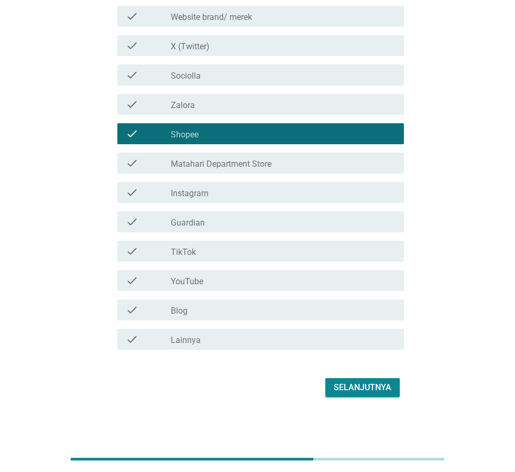
click at [391, 387] on div "Selanjutnya" at bounding box center [363, 387] width 58 height 13
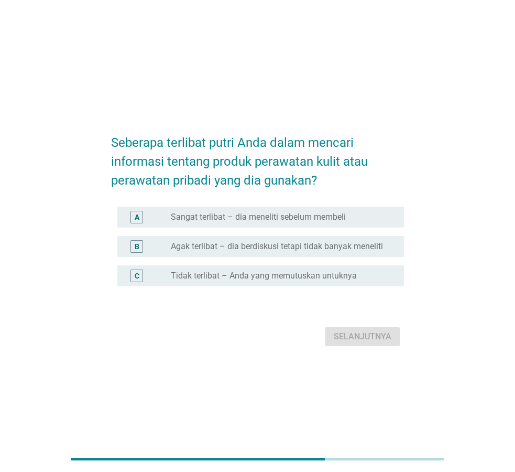
click at [296, 243] on label "Agak terlibat – dia berdiskusi tetapi tidak banyak meneliti" at bounding box center [277, 246] width 212 height 10
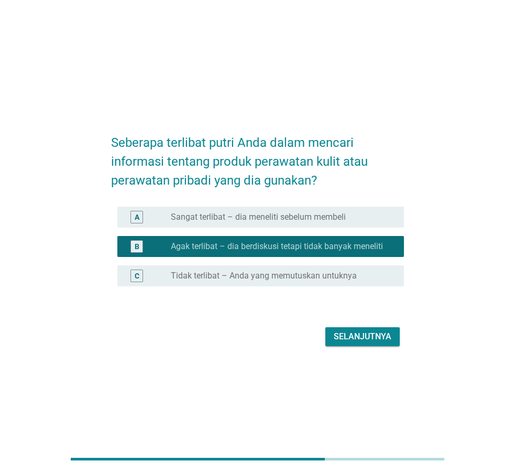
click at [371, 339] on div "Selanjutnya" at bounding box center [363, 336] width 58 height 13
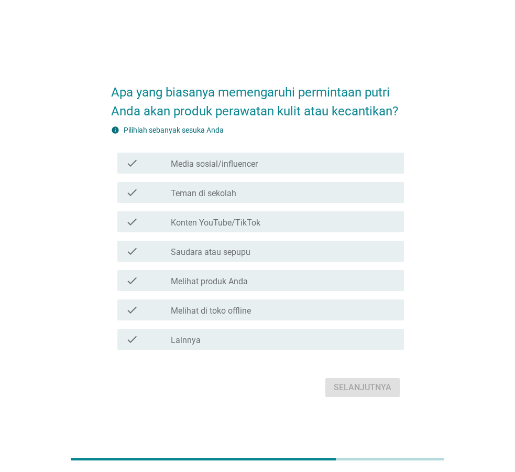
click at [251, 191] on div "check_box_outline_blank Teman di sekolah" at bounding box center [283, 192] width 225 height 13
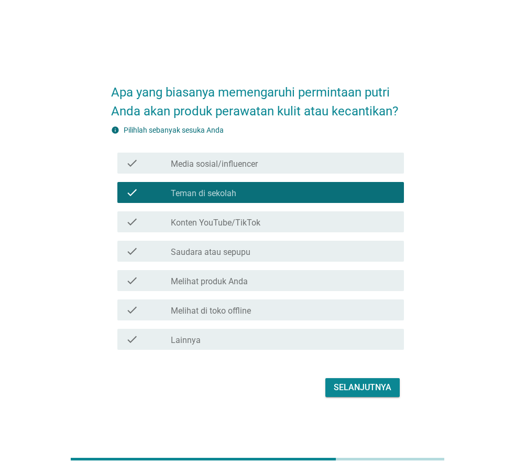
click at [373, 395] on button "Selanjutnya" at bounding box center [363, 387] width 74 height 19
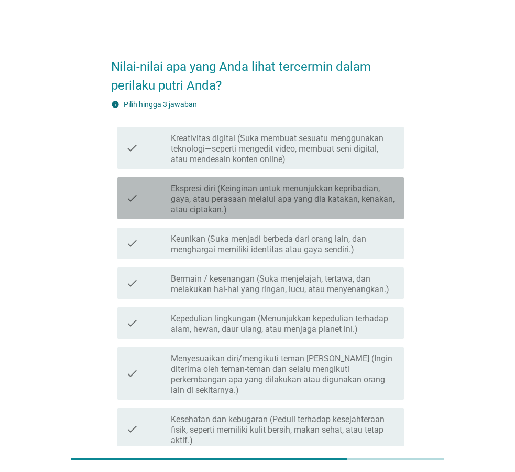
click at [357, 200] on label "Ekspresi diri (Keinginan untuk menunjukkan kepribadian, gaya, atau perasaan mel…" at bounding box center [283, 199] width 225 height 31
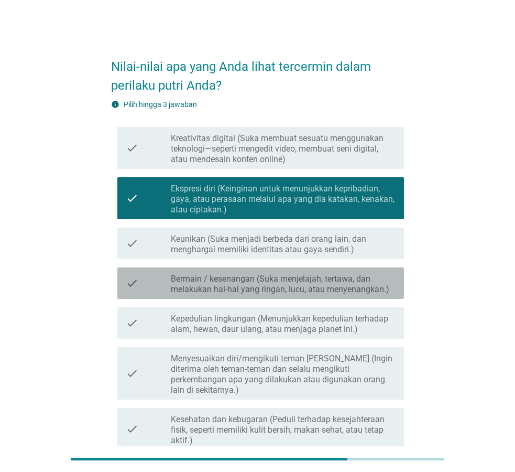
drag, startPoint x: 289, startPoint y: 290, endPoint x: 298, endPoint y: 307, distance: 19.0
click at [289, 290] on label "Bermain / kesenangan (Suka menjelajah, tertawa, dan melakukan hal-hal yang ring…" at bounding box center [283, 284] width 225 height 21
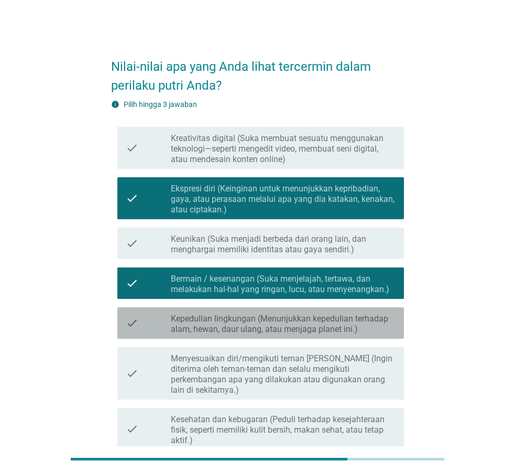
click at [324, 329] on label "Kepedulian lingkungan (Menunjukkan kepedulian terhadap alam, hewan, daur ulang,…" at bounding box center [283, 324] width 225 height 21
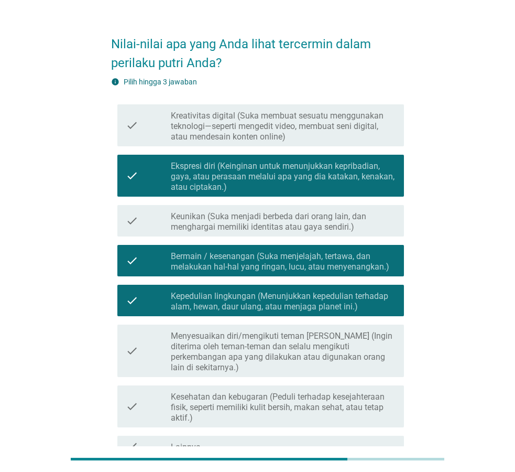
scroll to position [53, 0]
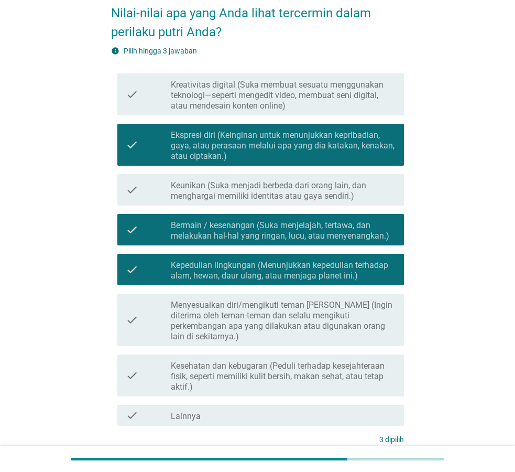
click at [360, 369] on label "Kesehatan dan kebugaran (Peduli terhadap kesejahteraan fisik, seperti memiliki …" at bounding box center [283, 376] width 225 height 31
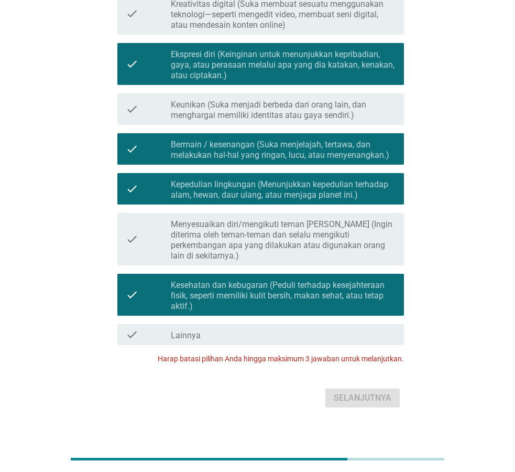
scroll to position [27, 0]
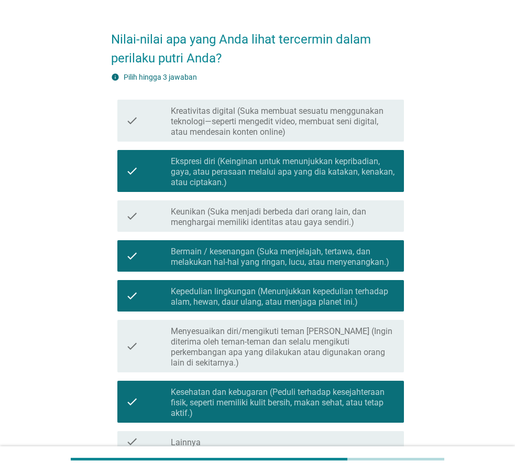
click at [347, 300] on label "Kepedulian lingkungan (Menunjukkan kepedulian terhadap alam, hewan, daur ulang,…" at bounding box center [283, 296] width 225 height 21
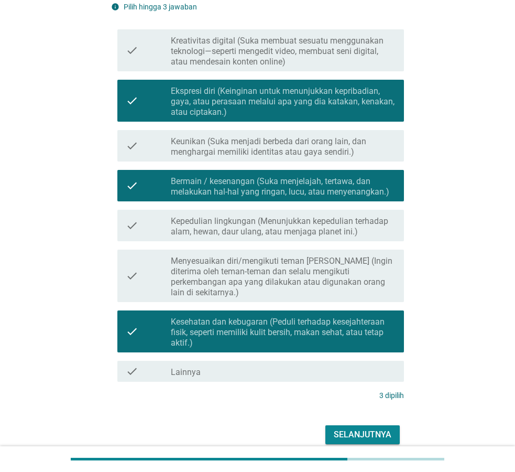
scroll to position [134, 0]
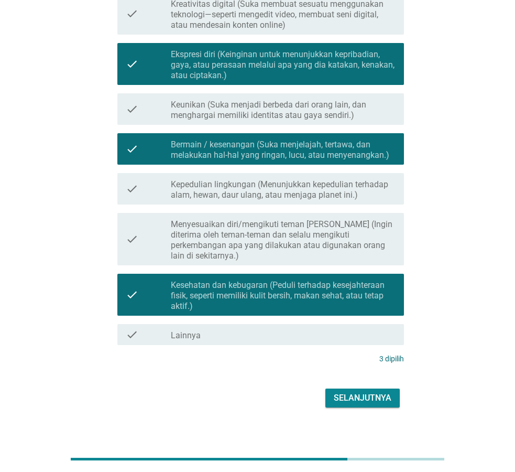
click at [369, 392] on div "Selanjutnya" at bounding box center [363, 398] width 58 height 13
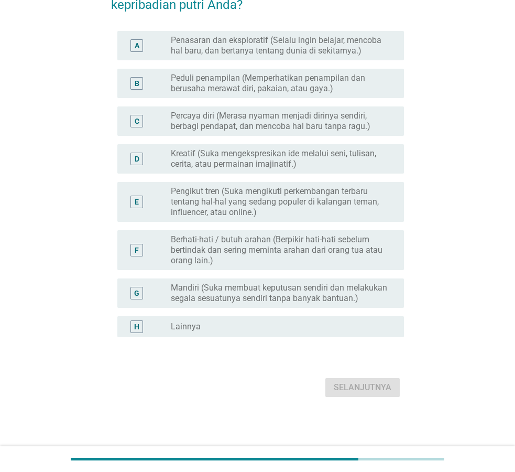
scroll to position [0, 0]
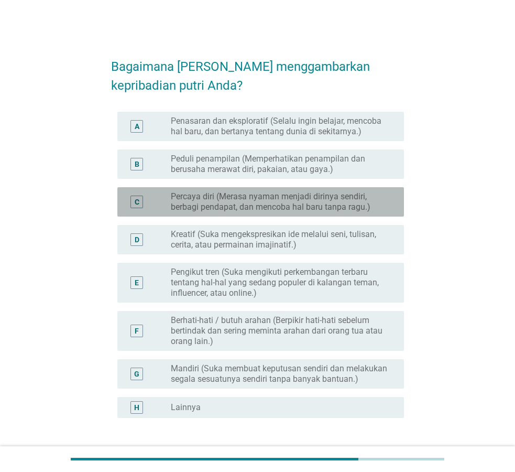
click at [319, 207] on label "Percaya diri (Merasa nyaman menjadi dirinya sendiri, berbagi pendapat, dan menc…" at bounding box center [279, 201] width 217 height 21
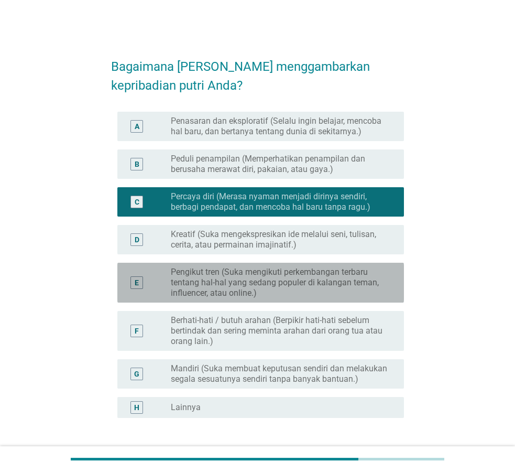
click at [288, 286] on label "Pengikut tren (Suka mengikuti perkembangan terbaru tentang hal-hal yang sedang …" at bounding box center [279, 282] width 217 height 31
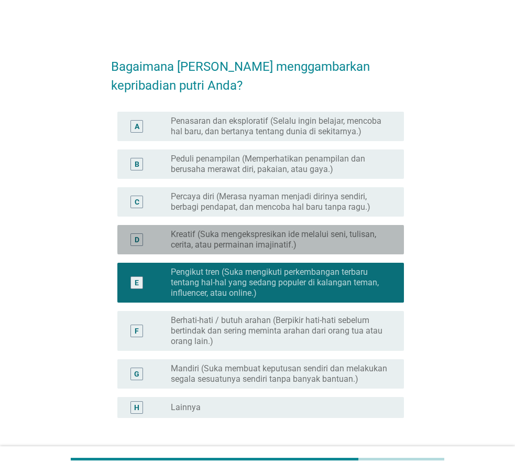
click at [290, 241] on label "Kreatif (Suka mengekspresikan ide melalui seni, tulisan, cerita, atau permainan…" at bounding box center [279, 239] width 217 height 21
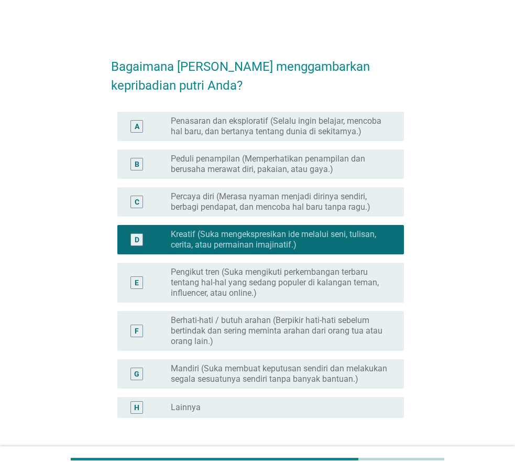
scroll to position [81, 0]
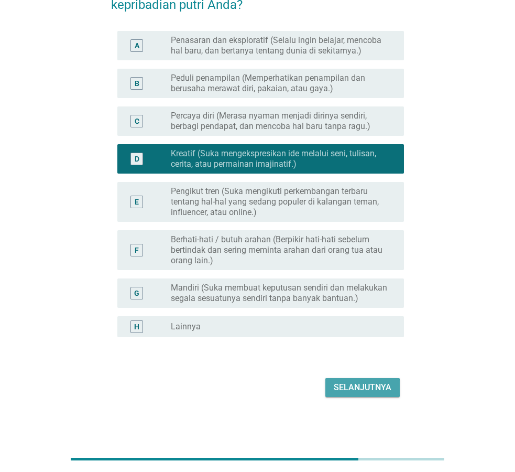
click at [364, 386] on div "Selanjutnya" at bounding box center [363, 387] width 58 height 13
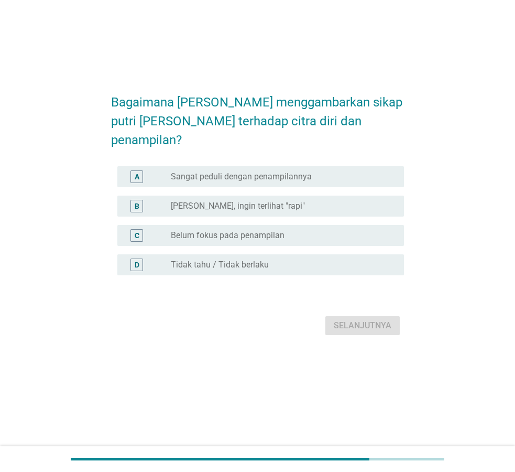
scroll to position [0, 0]
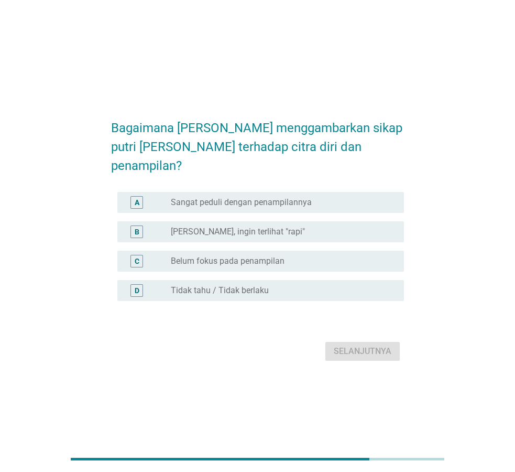
click at [274, 227] on label "[PERSON_NAME], ingin terlihat "rapi"" at bounding box center [238, 232] width 134 height 10
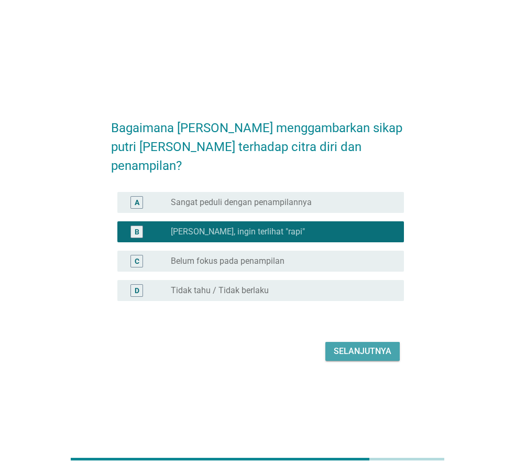
click at [362, 342] on button "Selanjutnya" at bounding box center [363, 351] width 74 height 19
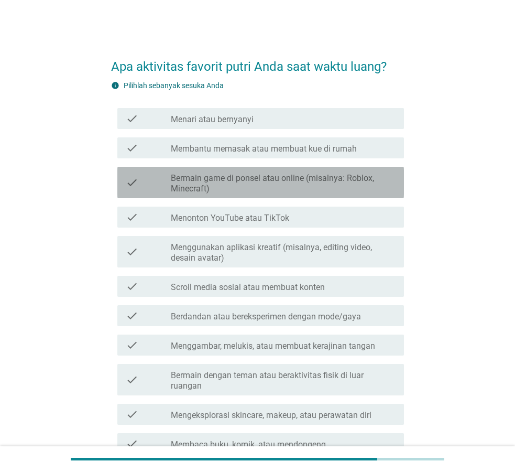
click at [344, 180] on label "Bermain game di ponsel atau online (misalnya: Roblox, Minecraft)" at bounding box center [283, 183] width 225 height 21
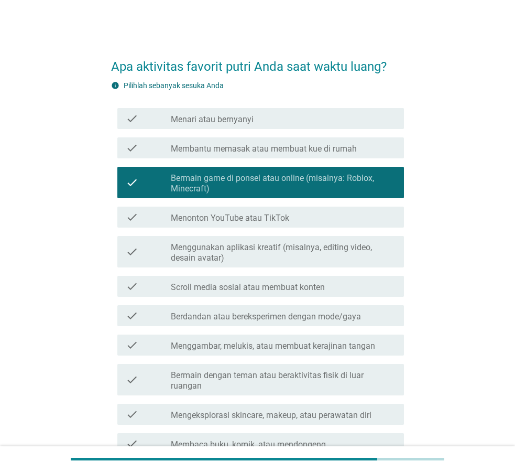
scroll to position [53, 0]
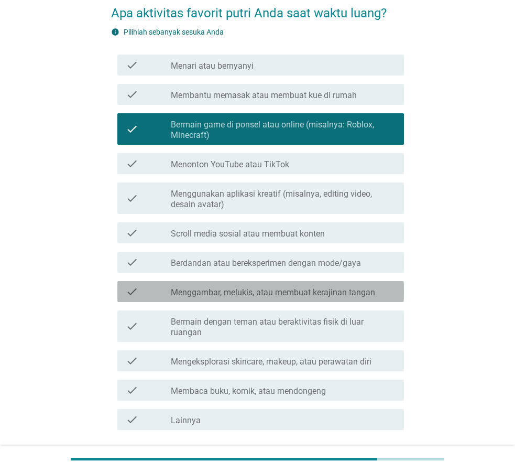
click at [334, 301] on div "check check_box_outline_blank Menggambar, melukis, atau membuat kerajinan tangan" at bounding box center [260, 291] width 287 height 21
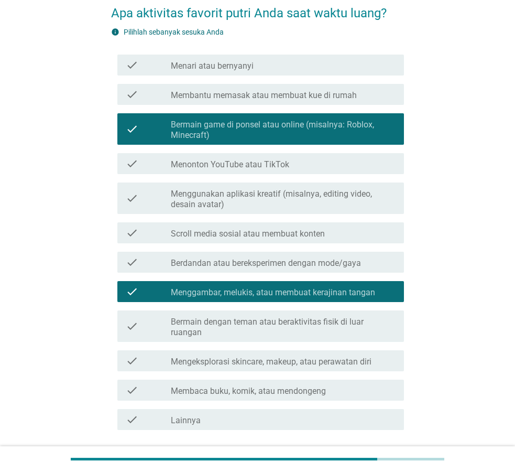
scroll to position [134, 0]
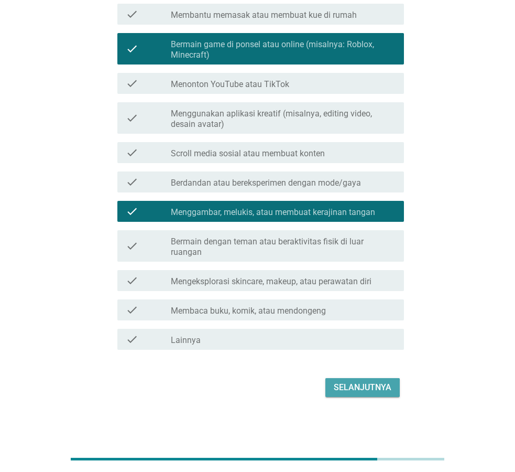
click at [363, 388] on div "Selanjutnya" at bounding box center [363, 387] width 58 height 13
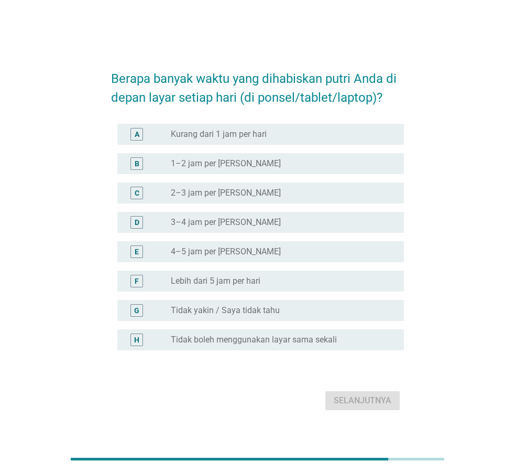
click at [231, 195] on label "2–3 jam per [PERSON_NAME]" at bounding box center [226, 193] width 110 height 10
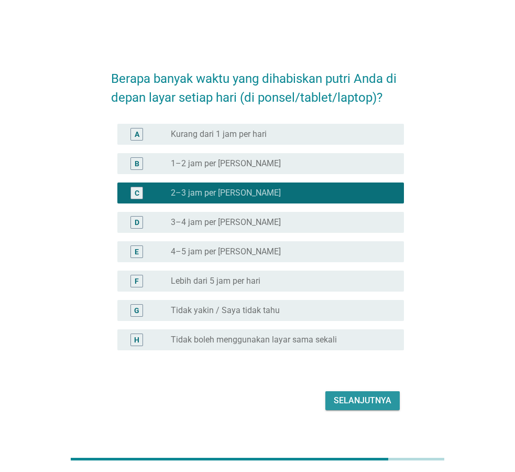
click at [339, 400] on div "Selanjutnya" at bounding box center [363, 400] width 58 height 13
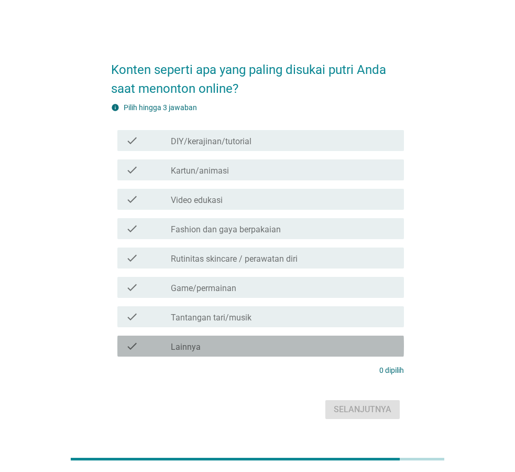
click at [245, 346] on div "check_box_outline_blank Lainnya" at bounding box center [283, 346] width 225 height 13
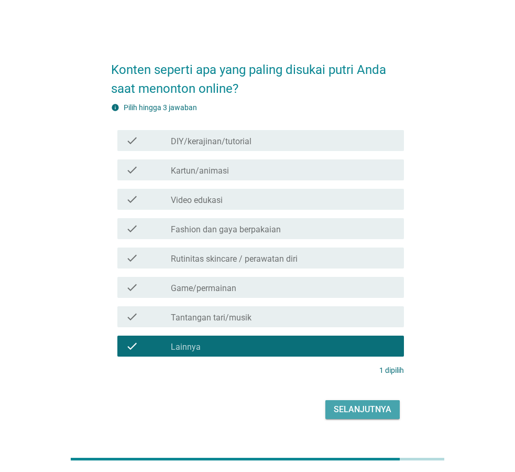
click at [357, 406] on div "Selanjutnya" at bounding box center [363, 409] width 58 height 13
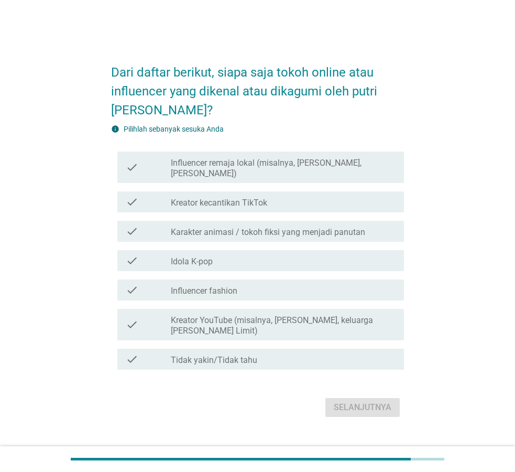
click at [277, 199] on div "check_box_outline_blank Kreator kecantikan TikTok" at bounding box center [283, 202] width 225 height 13
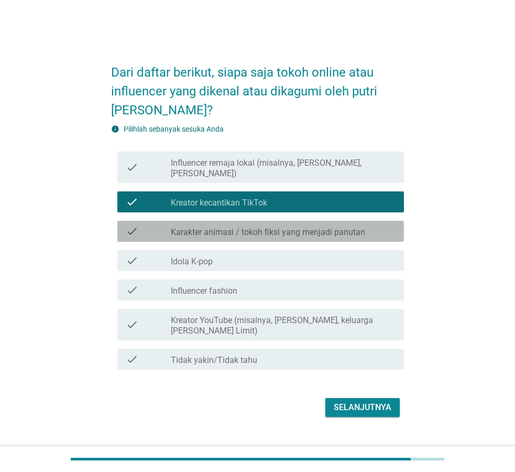
click at [284, 227] on label "Karakter animasi / tokoh fiksi yang menjadi panutan" at bounding box center [268, 232] width 195 height 10
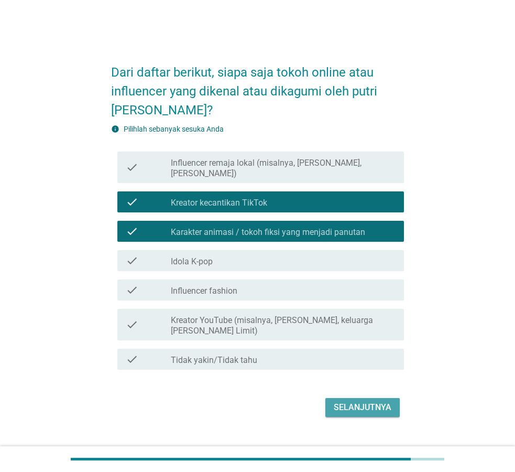
click at [344, 402] on div "Selanjutnya" at bounding box center [363, 407] width 58 height 13
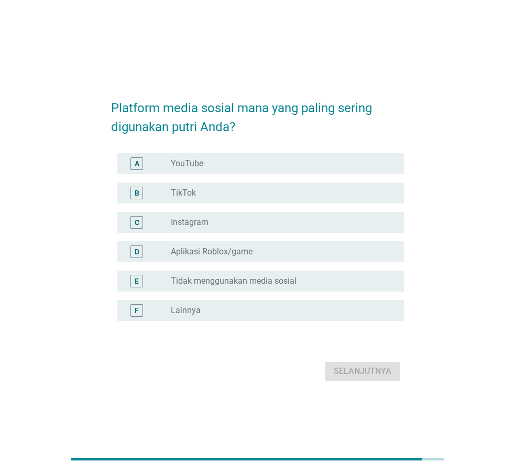
click at [200, 191] on div "radio_button_unchecked TikTok" at bounding box center [279, 193] width 217 height 10
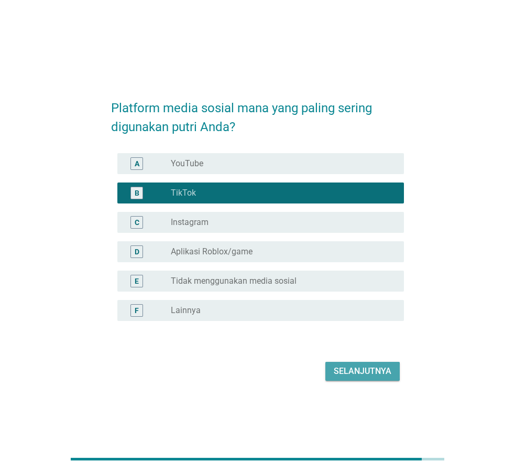
click at [348, 369] on div "Selanjutnya" at bounding box center [363, 371] width 58 height 13
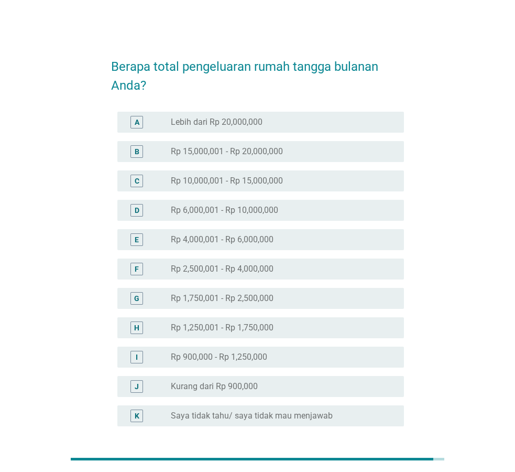
scroll to position [89, 0]
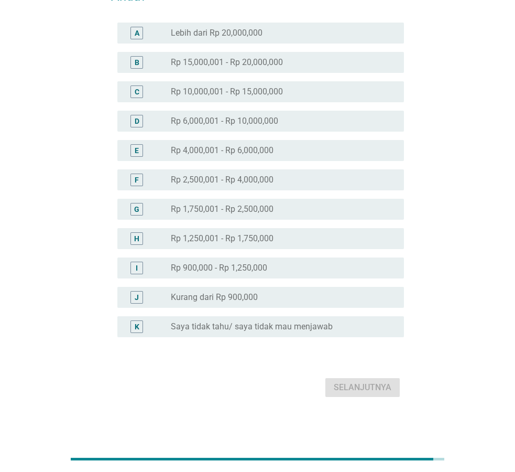
click at [363, 389] on div "Selanjutnya" at bounding box center [257, 387] width 293 height 25
click at [258, 208] on label "Rp 1,750,001 - Rp 2,500,000" at bounding box center [222, 209] width 103 height 10
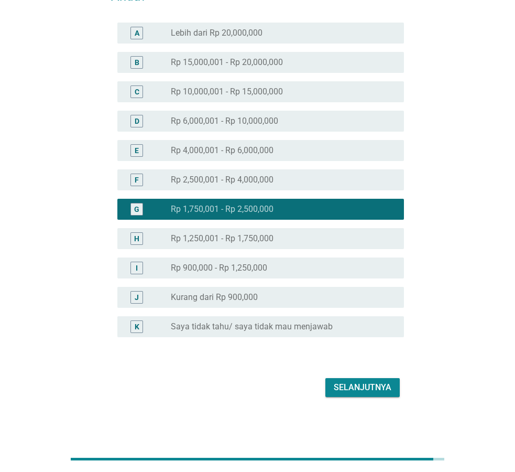
click at [365, 389] on div "Selanjutnya" at bounding box center [363, 387] width 58 height 13
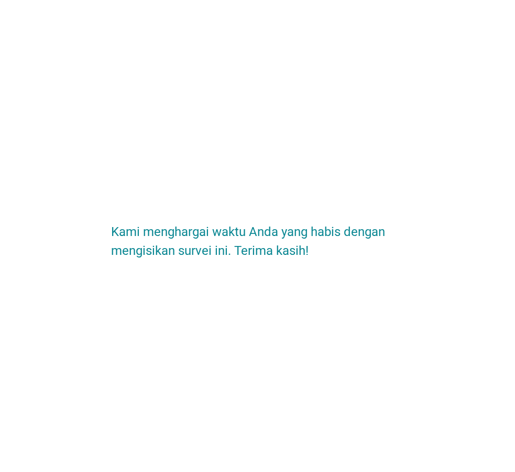
scroll to position [0, 0]
